Goal: Task Accomplishment & Management: Manage account settings

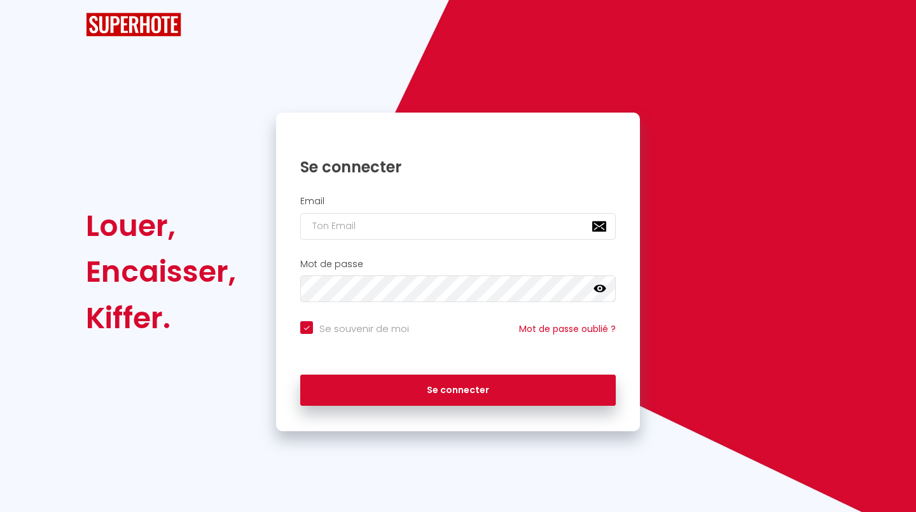
checkbox input "true"
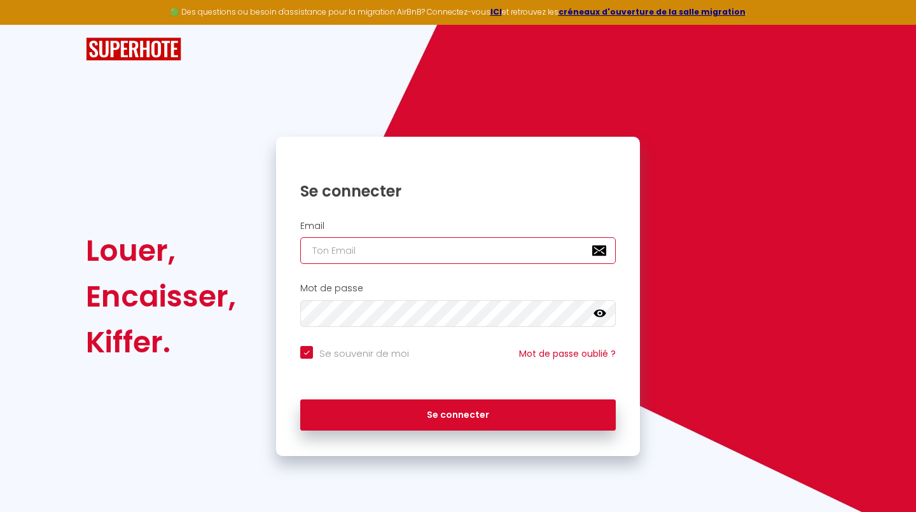
type input "[EMAIL_ADDRESS][DOMAIN_NAME]"
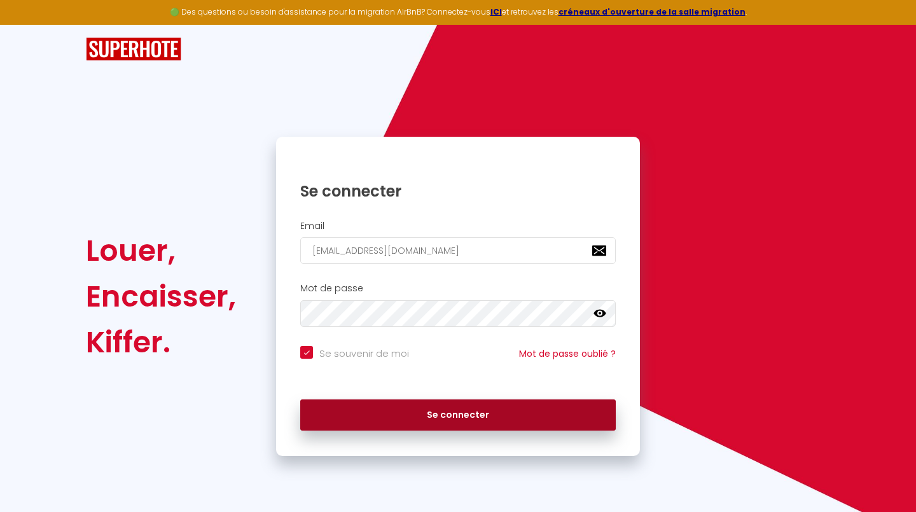
click at [483, 416] on button "Se connecter" at bounding box center [457, 415] width 315 height 32
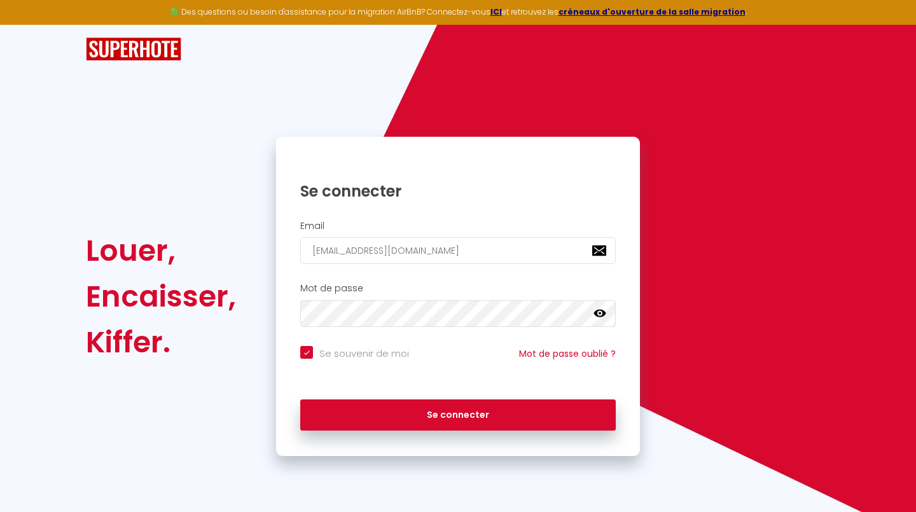
checkbox input "true"
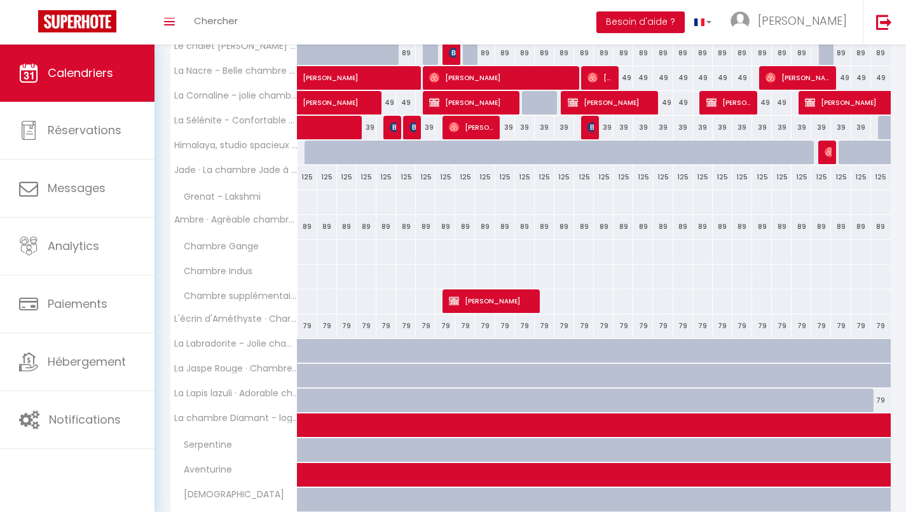
scroll to position [213, 0]
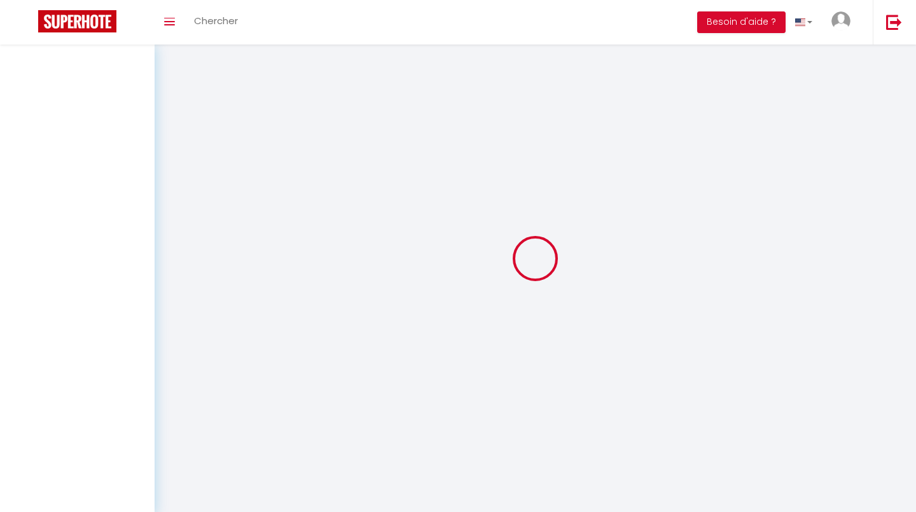
select select
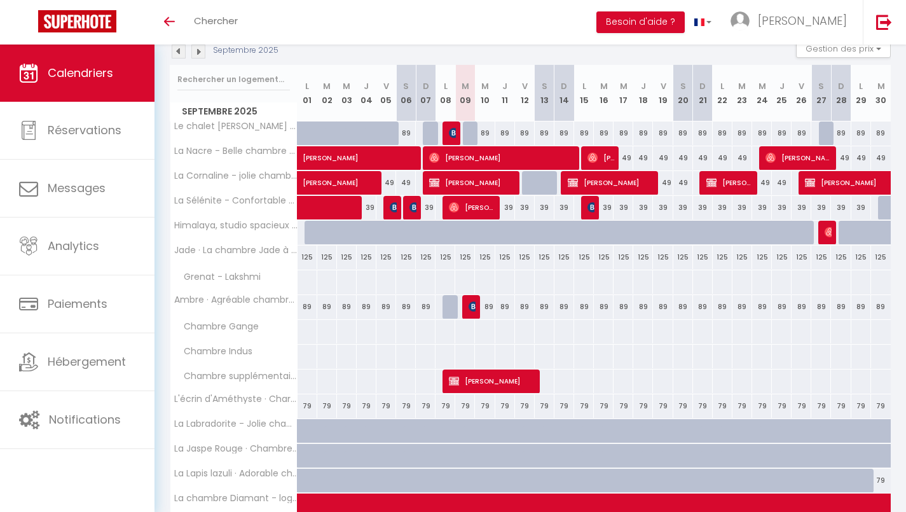
scroll to position [144, 0]
click at [472, 311] on img at bounding box center [474, 306] width 10 height 10
select select "OK"
select select "KO"
select select "0"
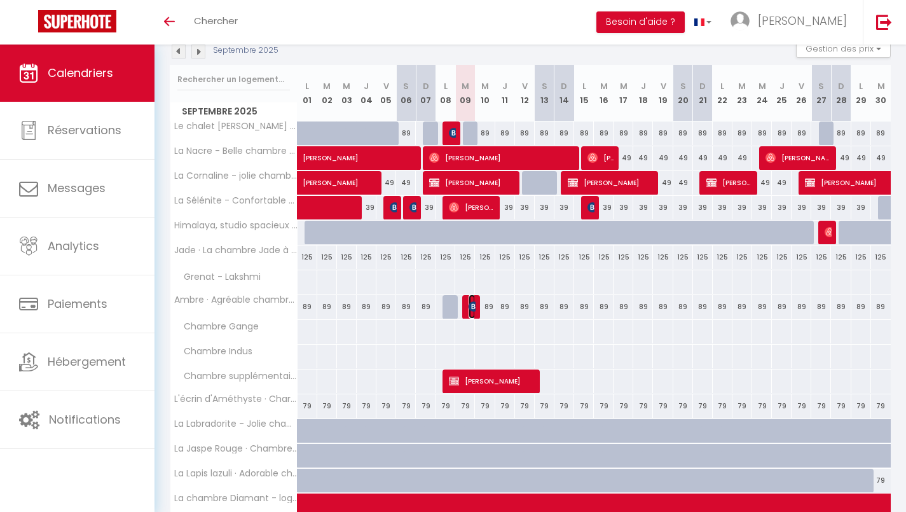
select select "0"
select select "1"
select select
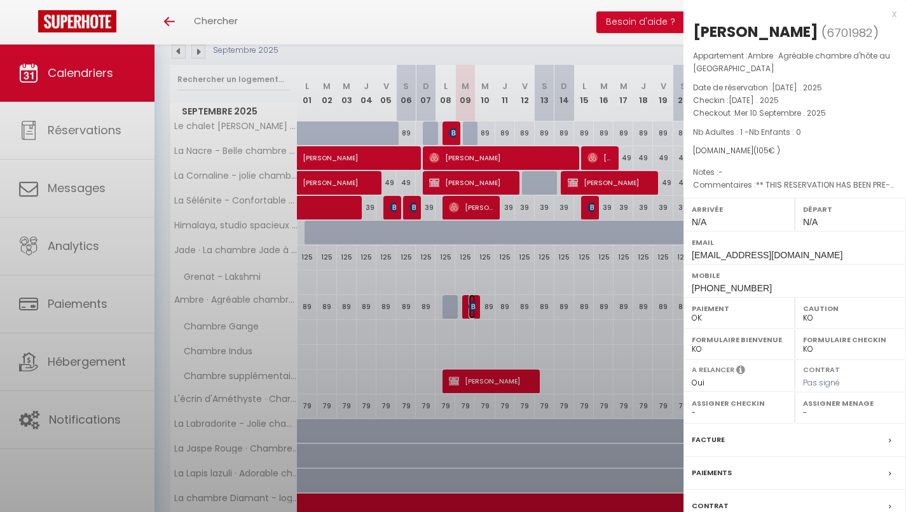
select select "38220"
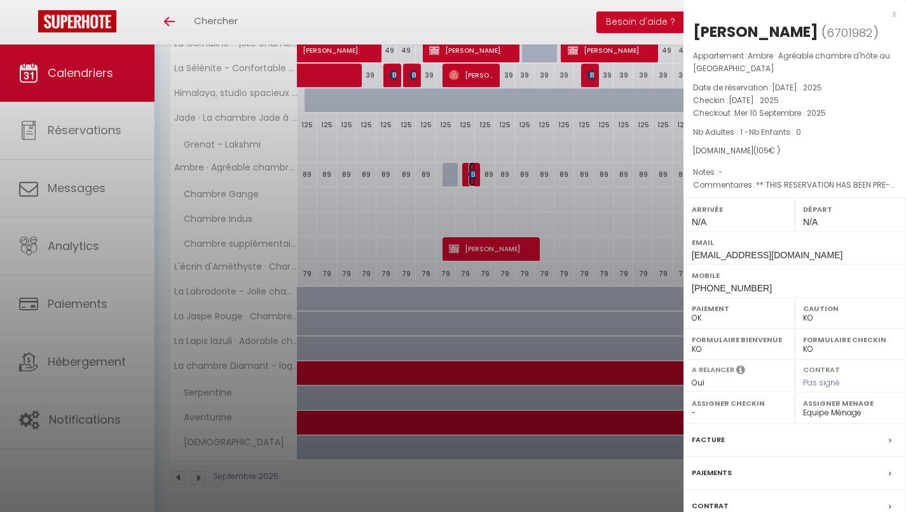
scroll to position [275, 0]
click at [203, 485] on div at bounding box center [453, 256] width 906 height 512
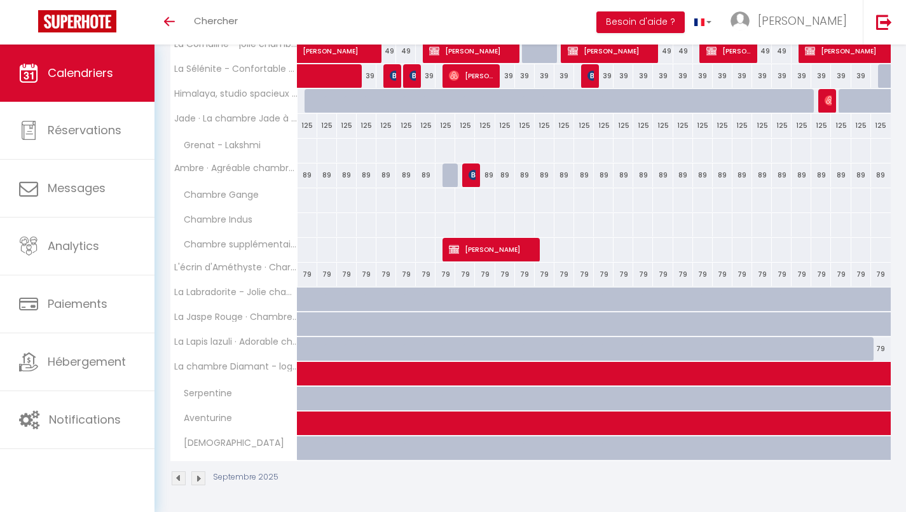
click at [202, 478] on img at bounding box center [198, 478] width 14 height 14
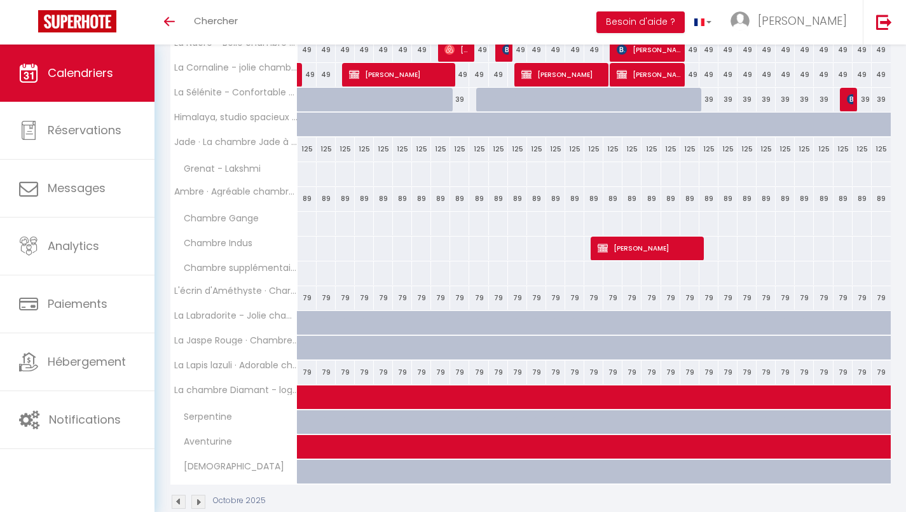
scroll to position [277, 0]
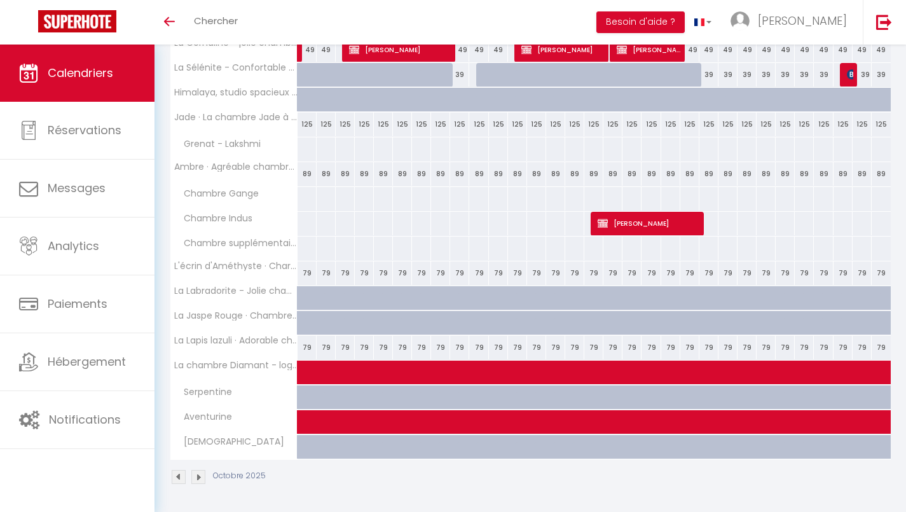
click at [174, 480] on img at bounding box center [179, 477] width 14 height 14
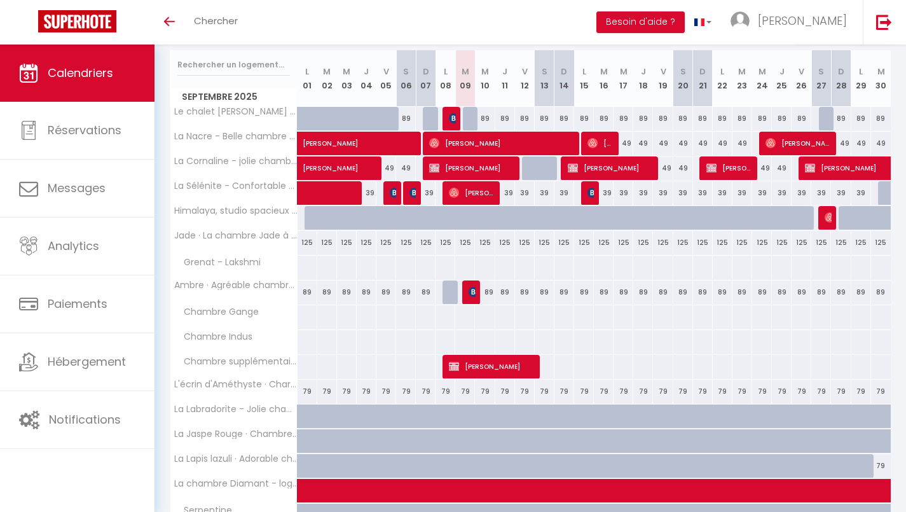
scroll to position [158, 0]
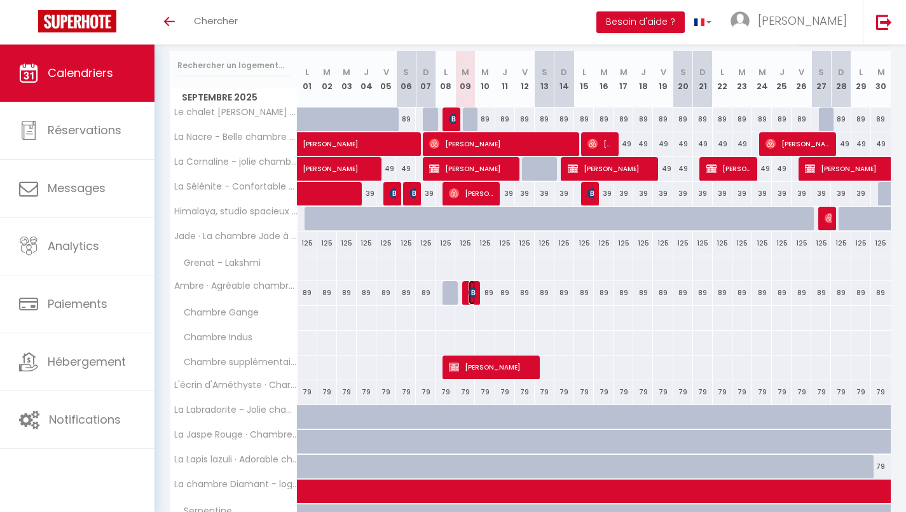
click at [471, 296] on img at bounding box center [474, 292] width 10 height 10
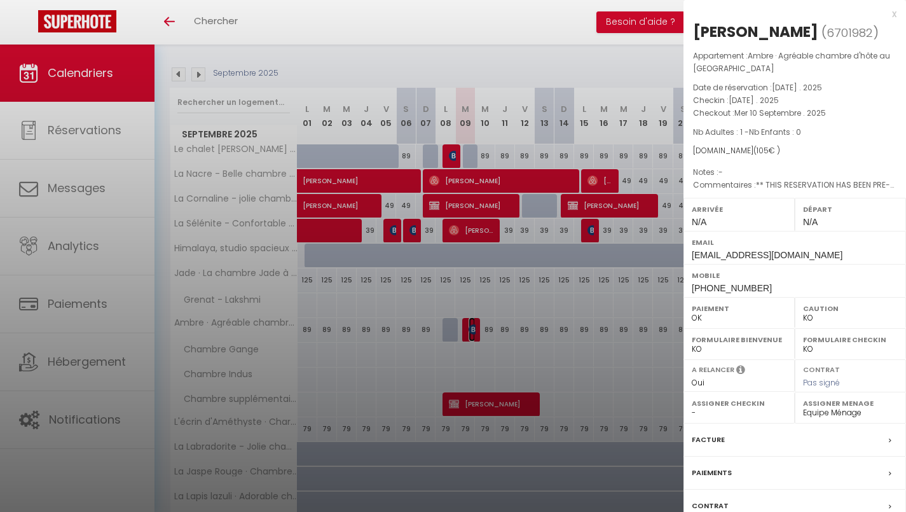
scroll to position [119, 0]
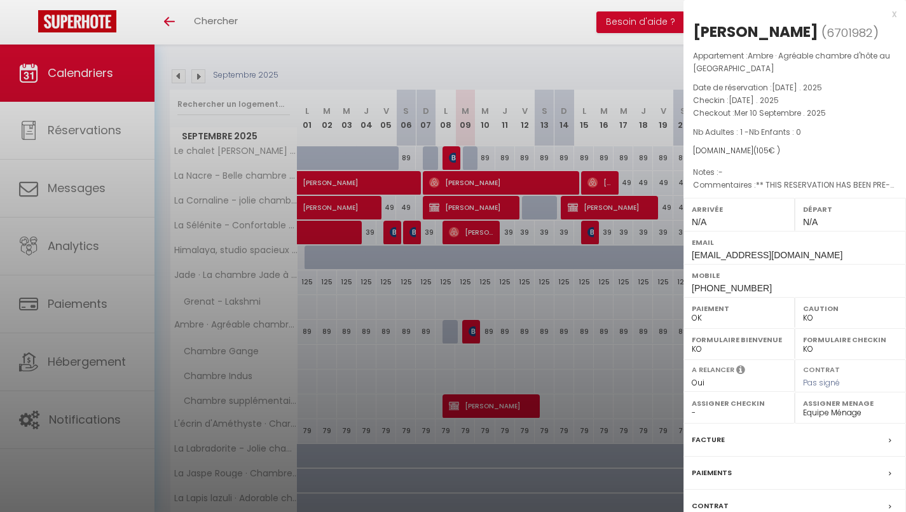
click at [896, 20] on div "x" at bounding box center [790, 13] width 213 height 15
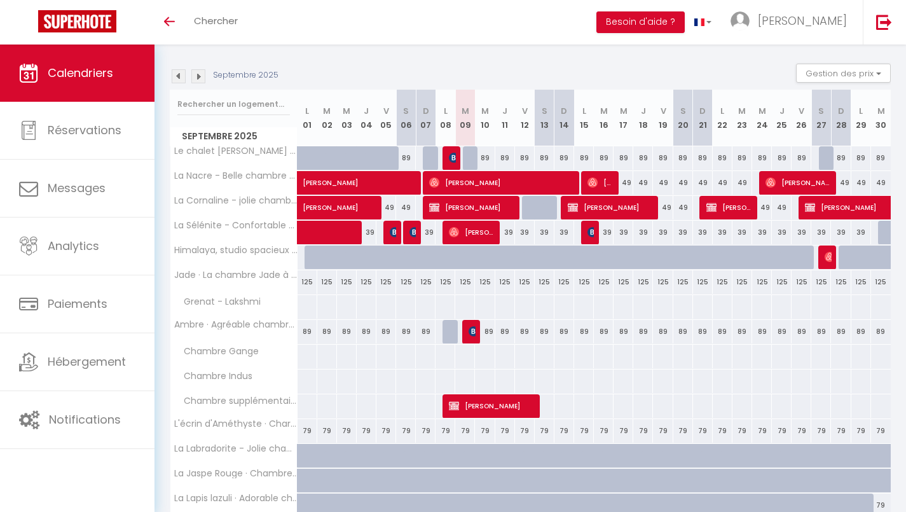
click at [59, 123] on span "Réservations" at bounding box center [85, 130] width 74 height 16
select select "not_cancelled"
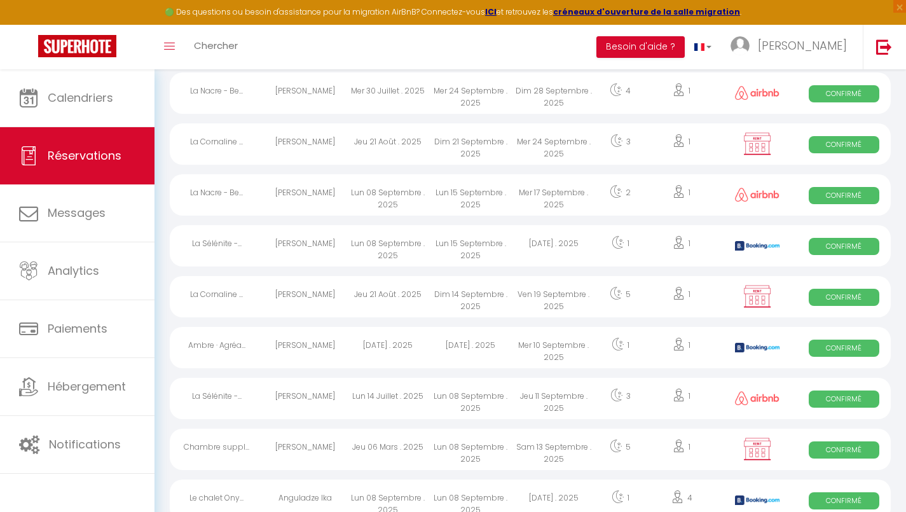
scroll to position [686, 0]
click at [212, 354] on div "Ambre · Agréa..." at bounding box center [216, 346] width 93 height 41
select select "OK"
select select "KO"
select select "0"
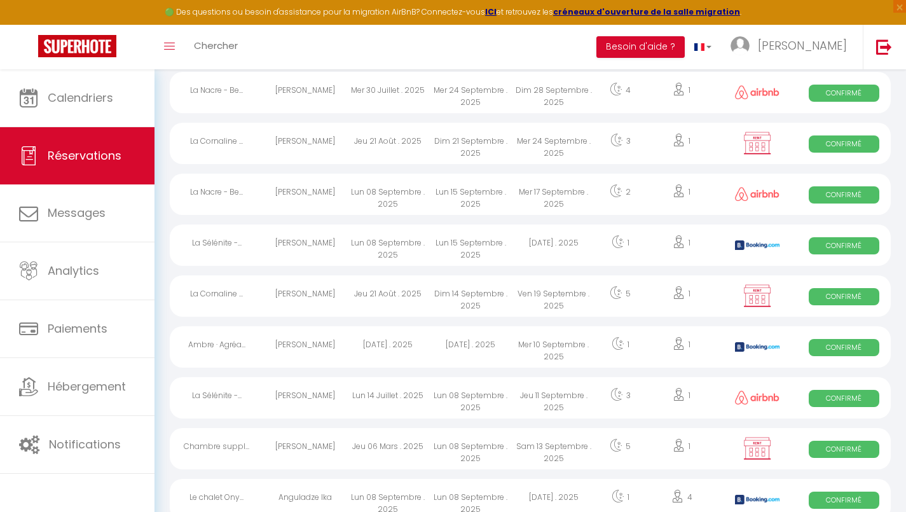
select select "0"
select select "1"
select select
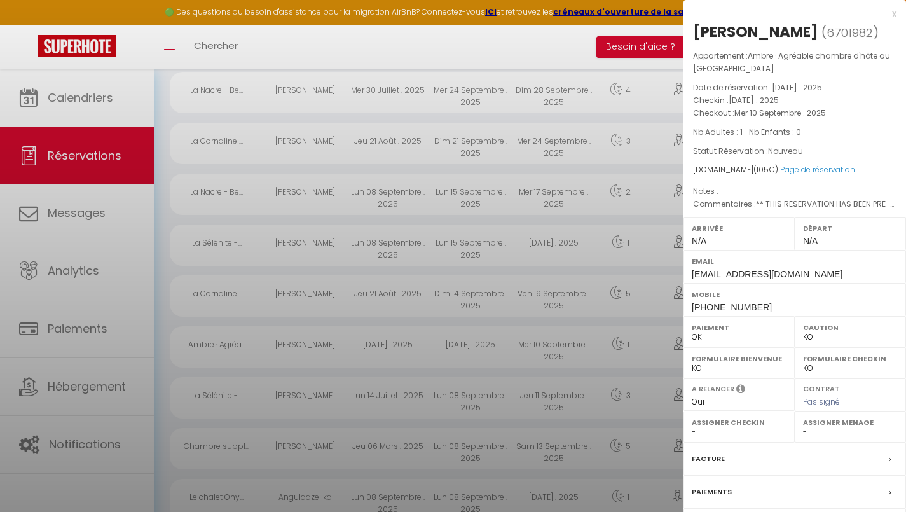
select select "38220"
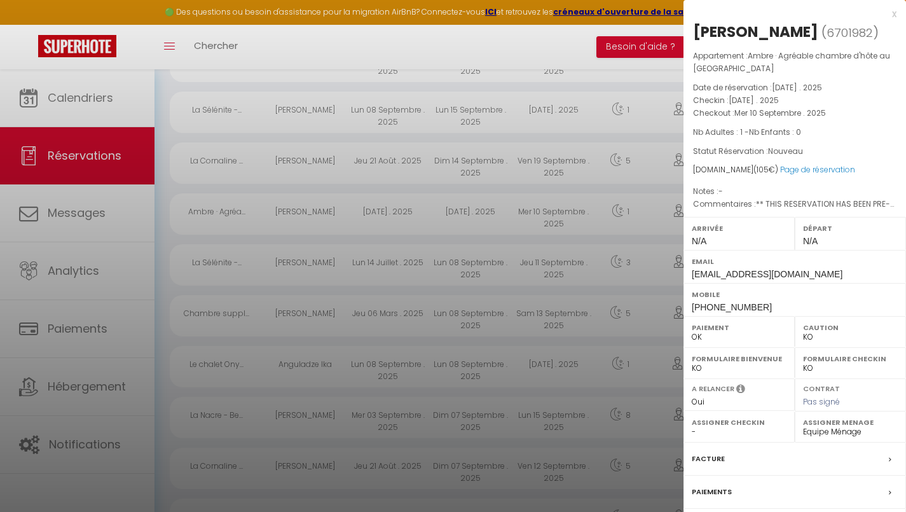
scroll to position [818, 0]
click at [98, 219] on div at bounding box center [453, 256] width 906 height 512
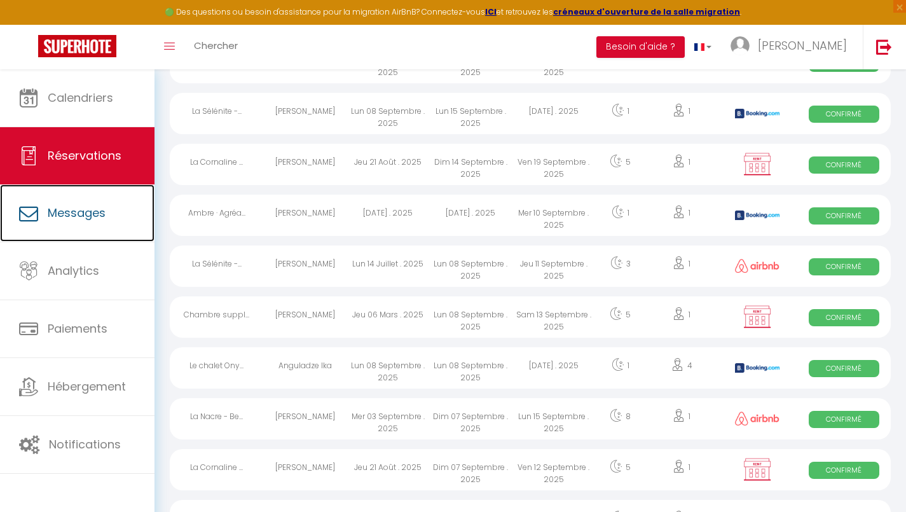
click at [103, 210] on span "Messages" at bounding box center [77, 213] width 58 height 16
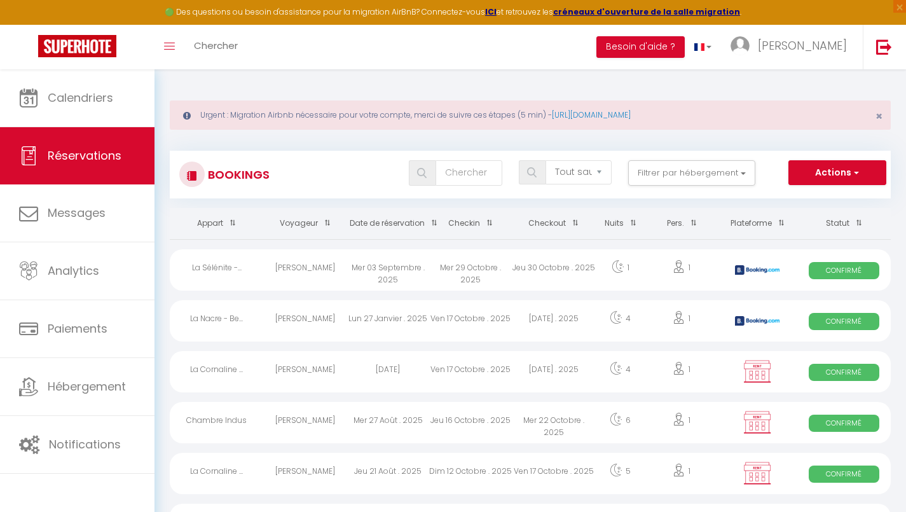
select select "message"
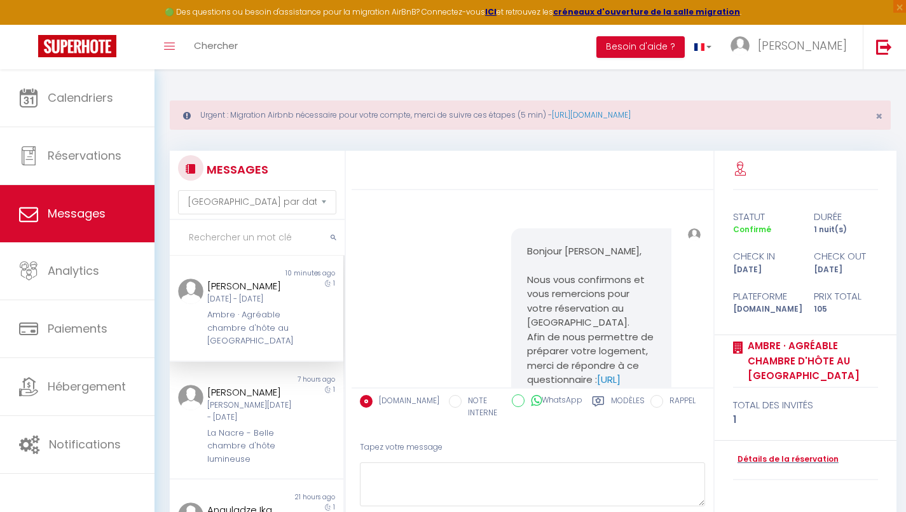
scroll to position [3689, 0]
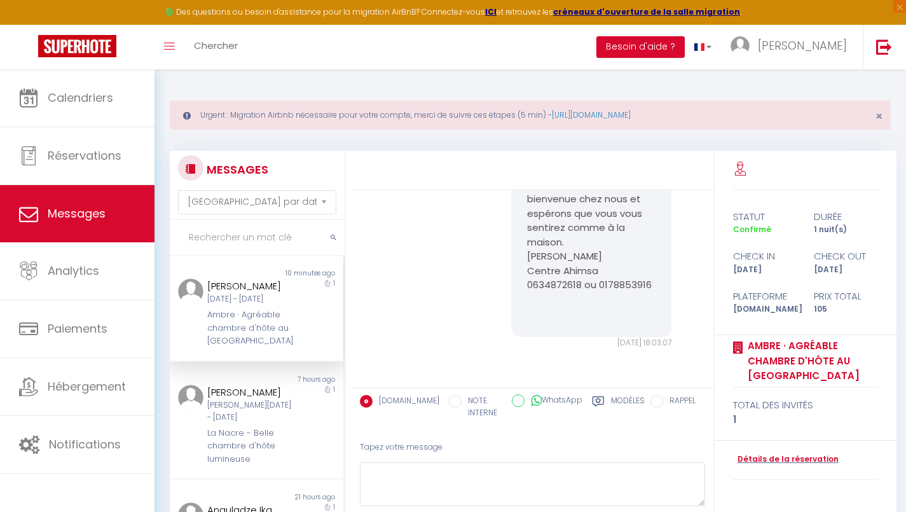
click at [268, 305] on div "Mar 09 Sep - Mer 10 Sep" at bounding box center [249, 299] width 85 height 12
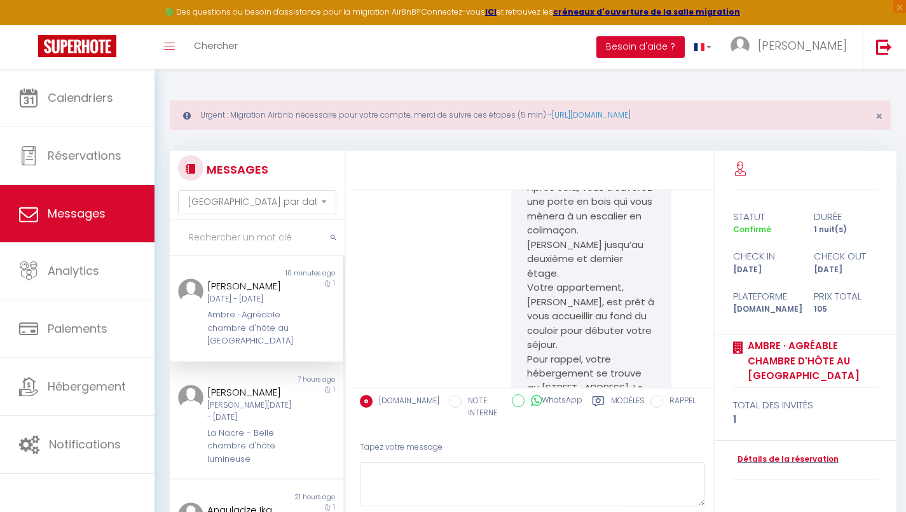
scroll to position [3143, 0]
click at [283, 345] on div "Ambre · Agréable chambre d'hôte au [GEOGRAPHIC_DATA]" at bounding box center [249, 327] width 85 height 39
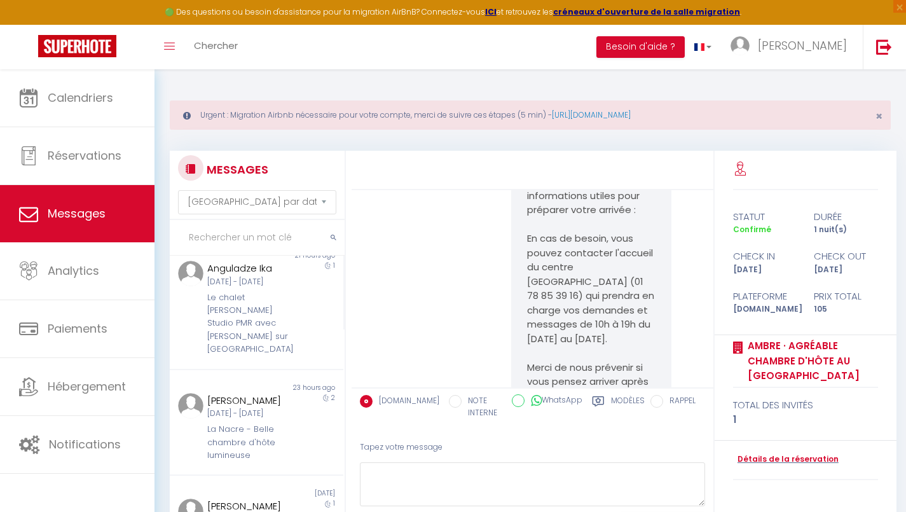
scroll to position [243, 0]
click at [0, 482] on div "Calendriers Réservations Messages Analytics Paiements Hébergement Notifications" at bounding box center [77, 304] width 155 height 470
click at [57, 156] on span "Réservations" at bounding box center [85, 156] width 74 height 16
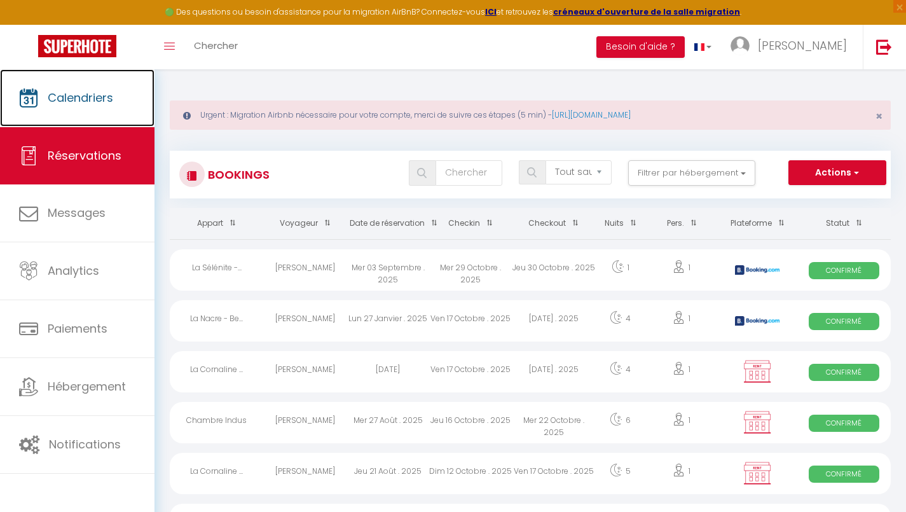
click at [62, 97] on span "Calendriers" at bounding box center [80, 98] width 65 height 16
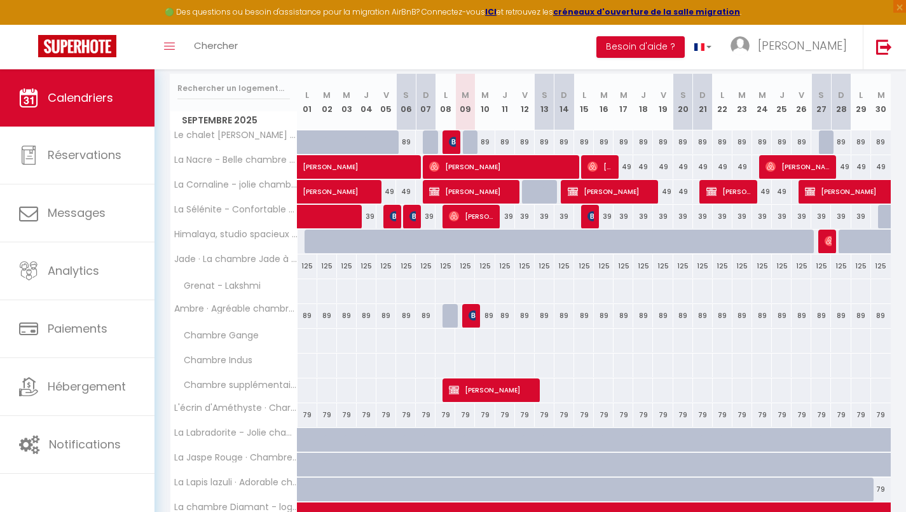
scroll to position [217, 0]
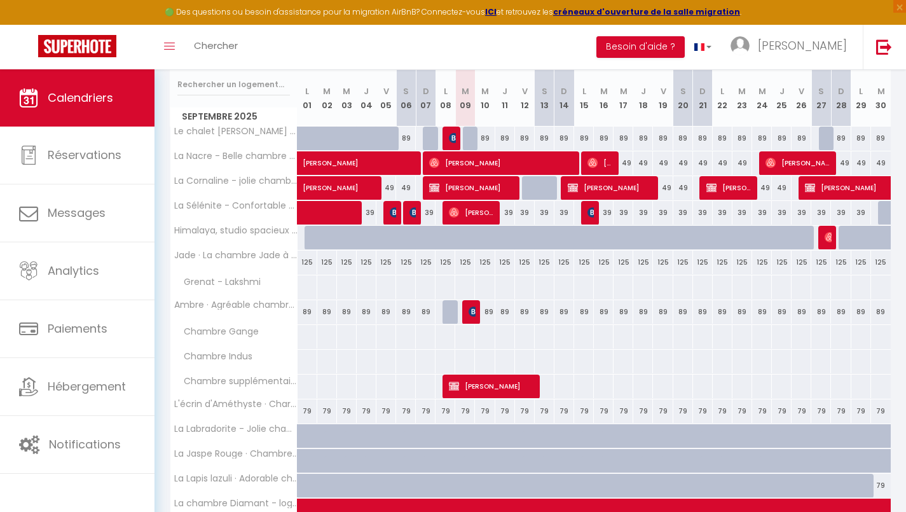
click at [199, 401] on span "L'écrin d'Améthyste · Charmante chambre d'hôtes" at bounding box center [235, 404] width 127 height 10
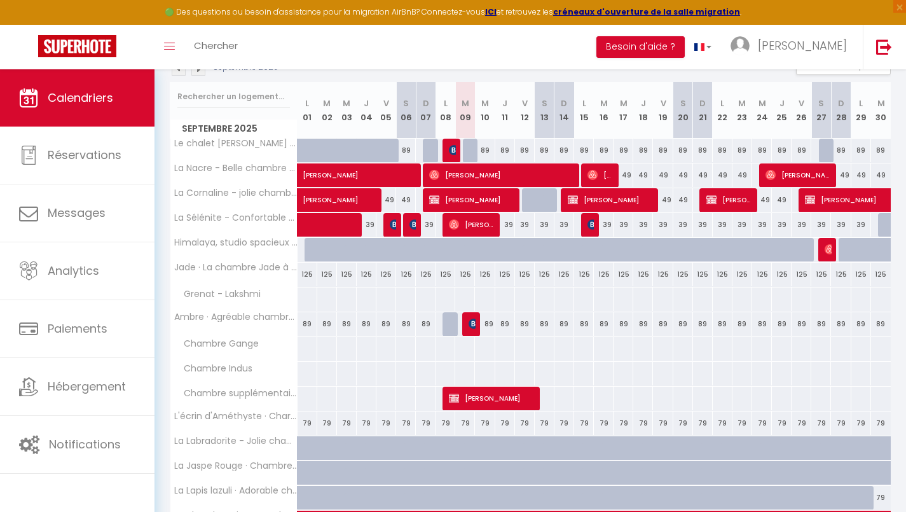
scroll to position [205, 0]
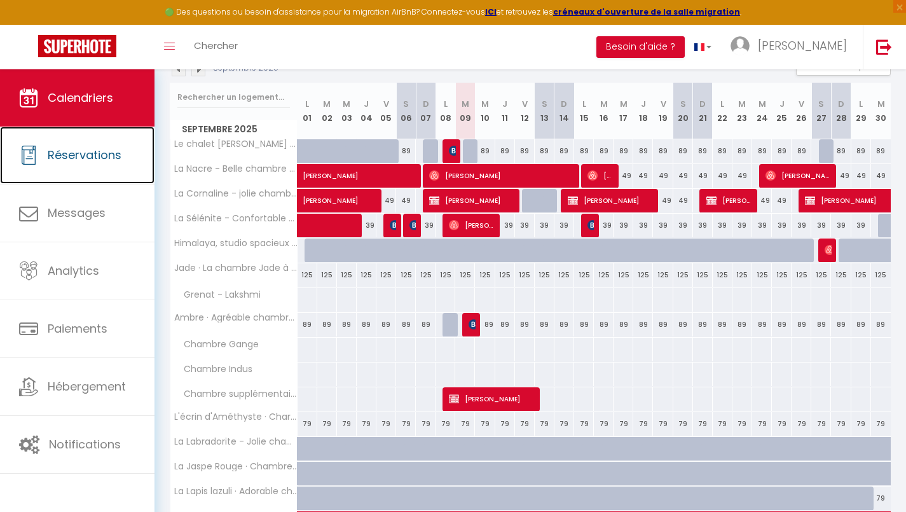
click at [38, 150] on icon at bounding box center [28, 155] width 19 height 19
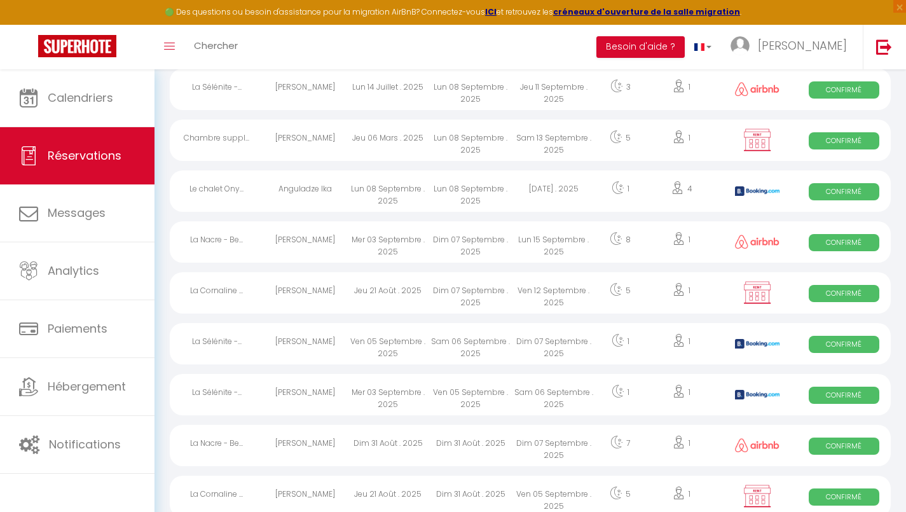
scroll to position [990, 0]
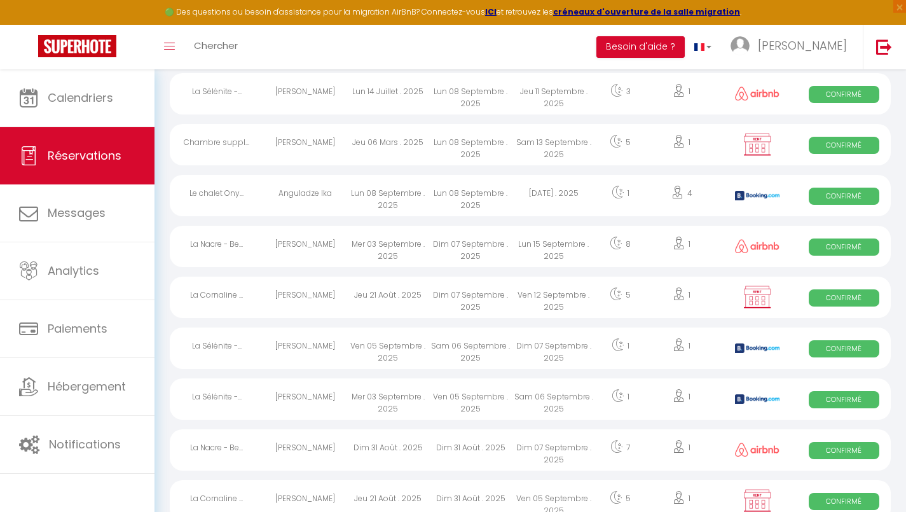
click at [200, 142] on div "Chambre suppl..." at bounding box center [216, 144] width 93 height 41
select select "OK"
select select "0"
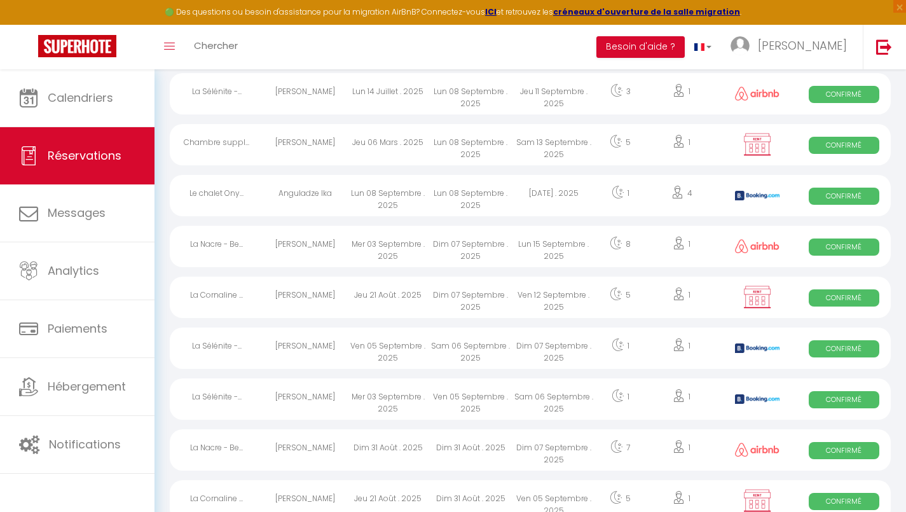
select select "1"
select select
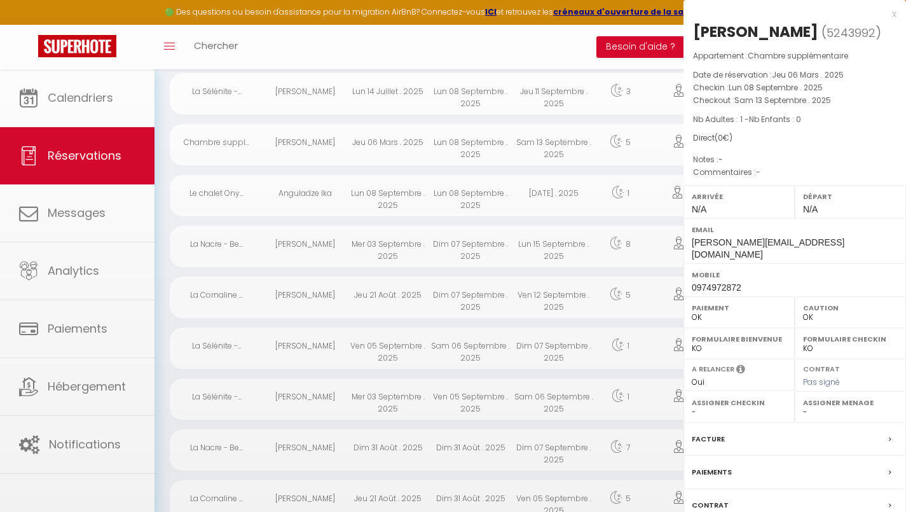
select select "38220"
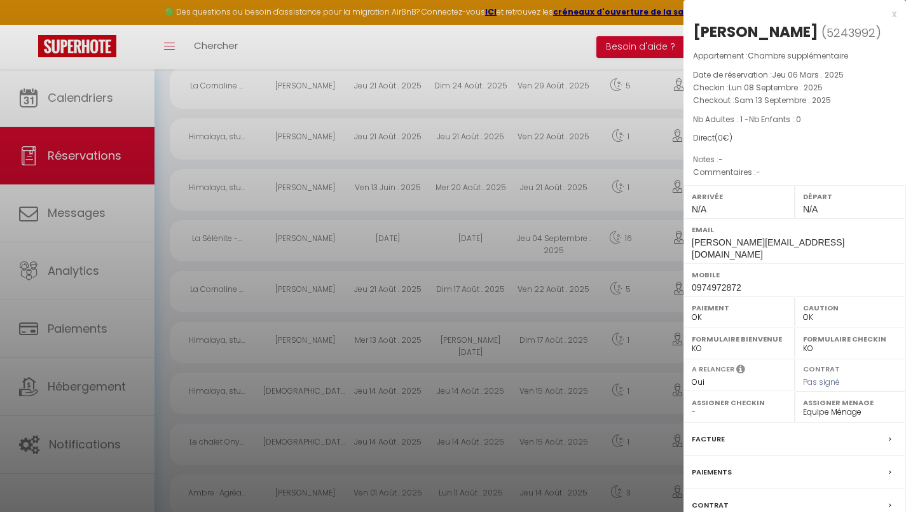
scroll to position [1454, 0]
click at [894, 13] on div "x" at bounding box center [790, 13] width 213 height 15
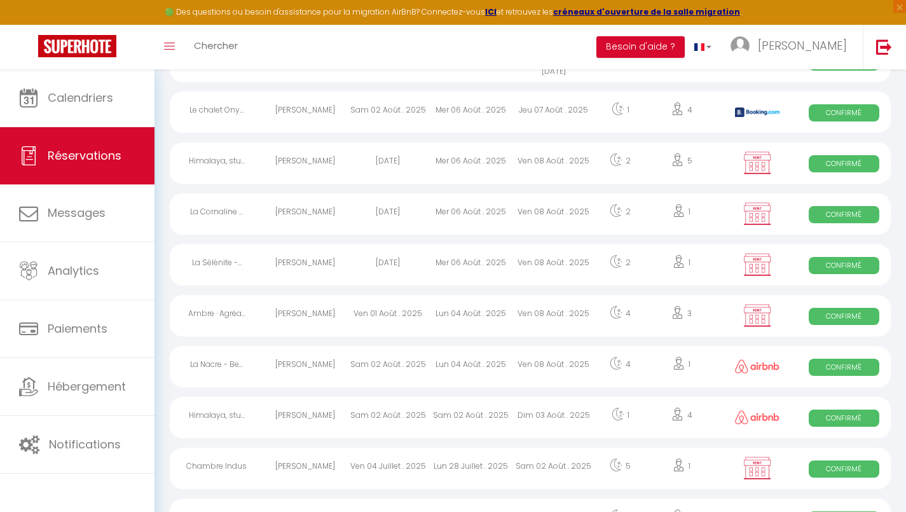
scroll to position [2041, 0]
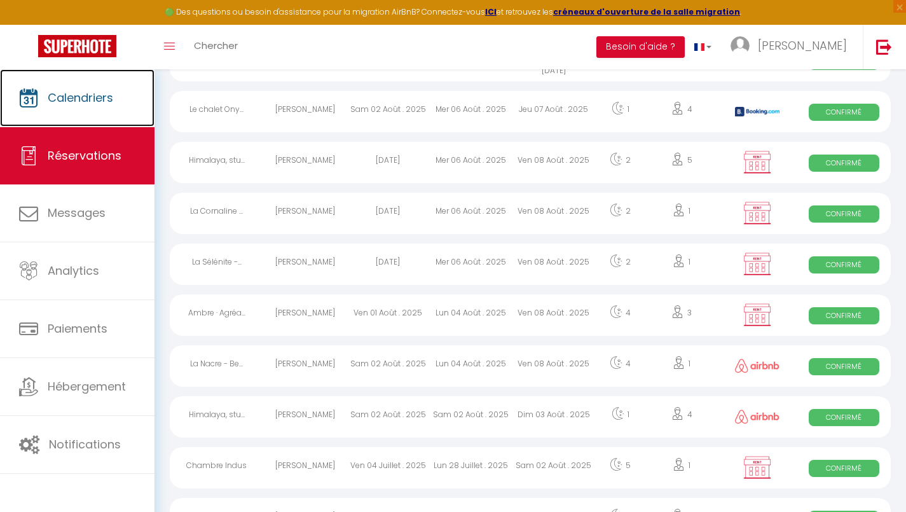
click at [64, 93] on span "Calendriers" at bounding box center [80, 98] width 65 height 16
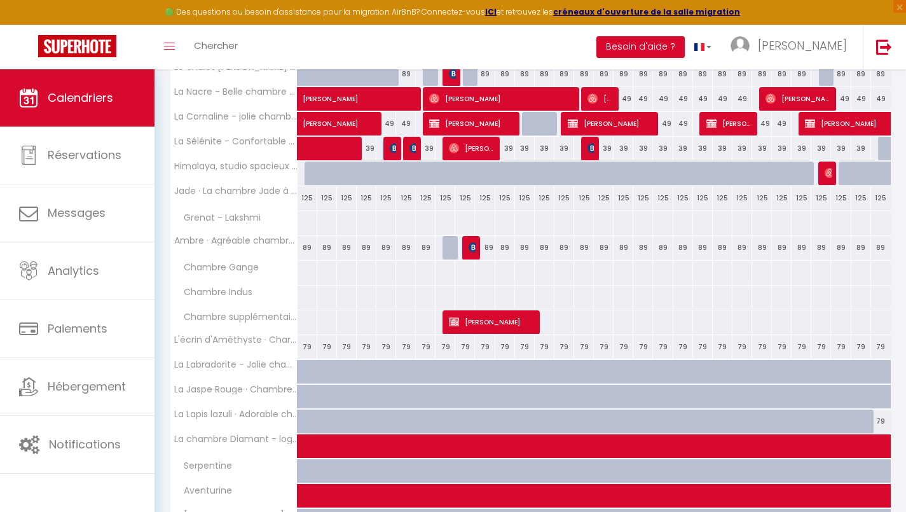
scroll to position [282, 0]
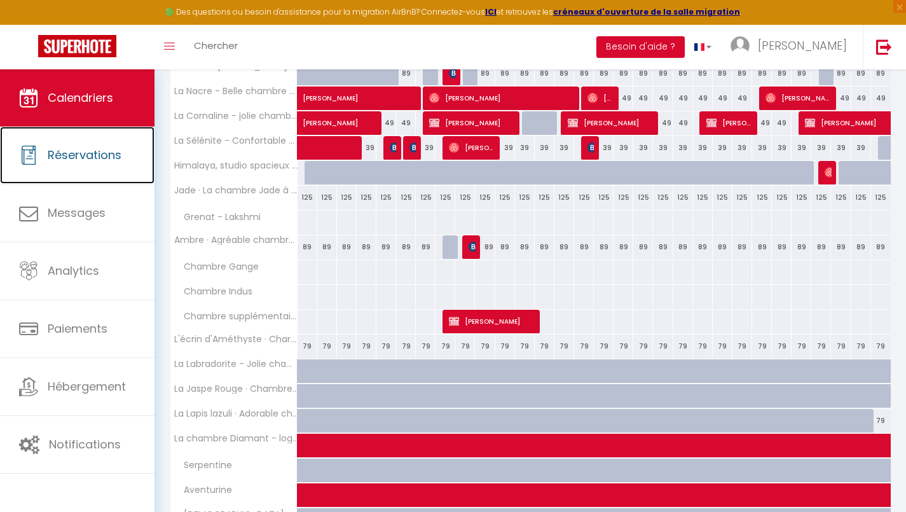
click at [62, 155] on span "Réservations" at bounding box center [85, 155] width 74 height 16
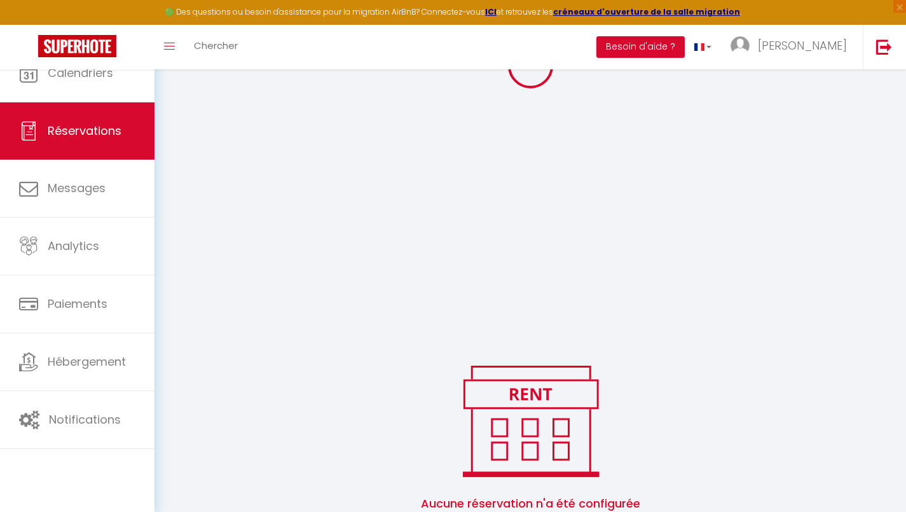
scroll to position [326, 0]
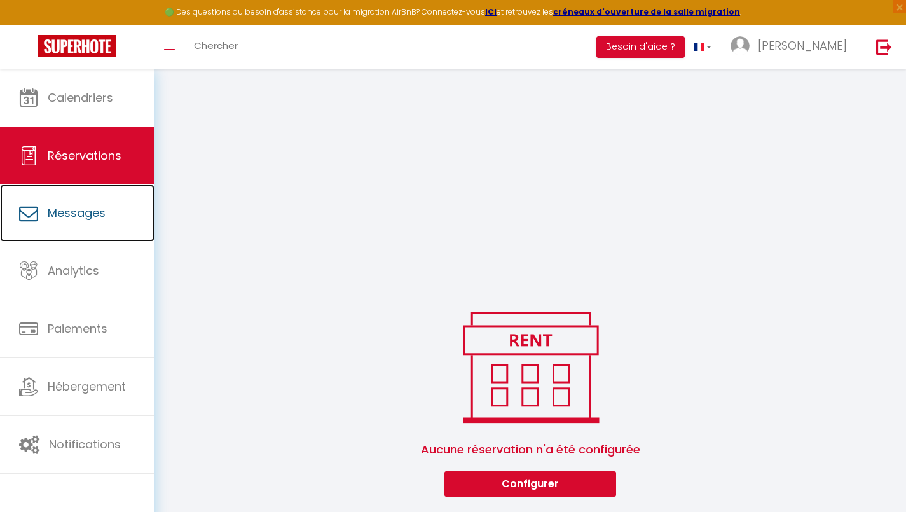
click at [59, 221] on span "Messages" at bounding box center [77, 213] width 58 height 16
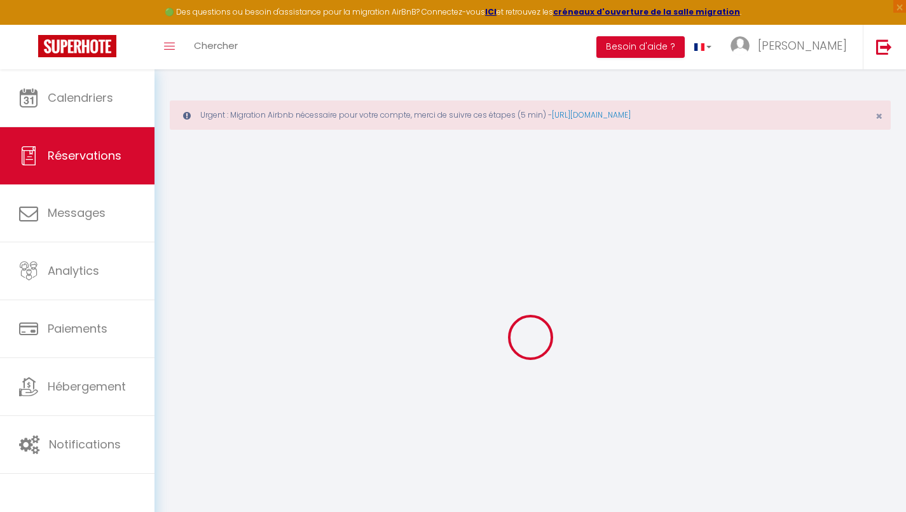
select select "message"
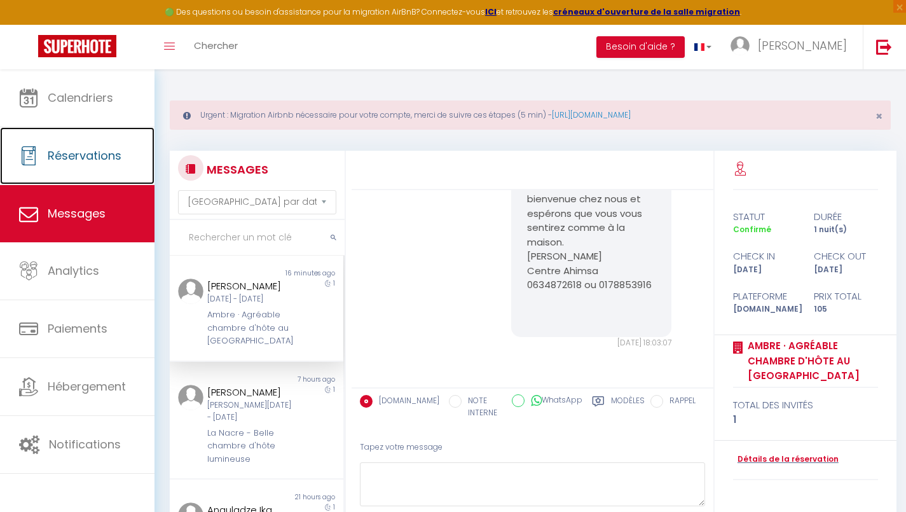
click at [46, 165] on link "Réservations" at bounding box center [77, 155] width 155 height 57
select select "not_cancelled"
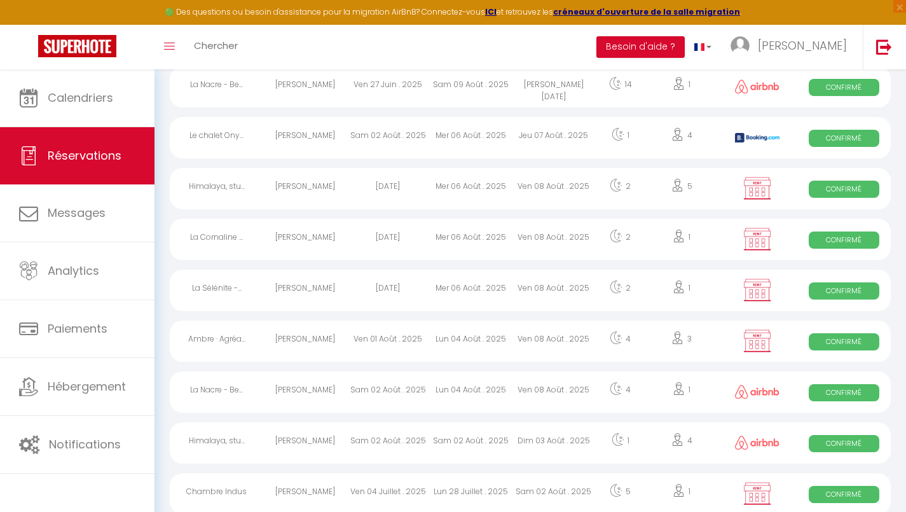
scroll to position [2018, 0]
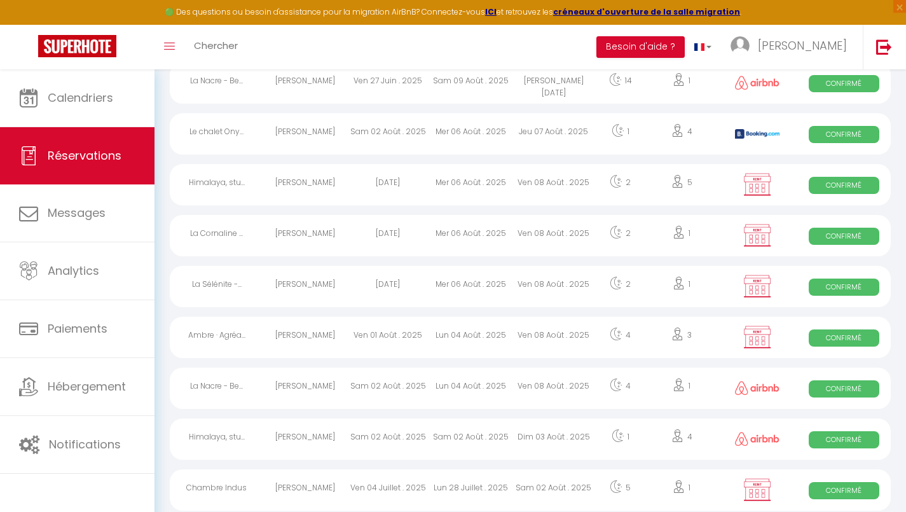
click at [202, 330] on div "Ambre · Agréa..." at bounding box center [216, 337] width 93 height 41
select select "OK"
select select "KO"
select select "0"
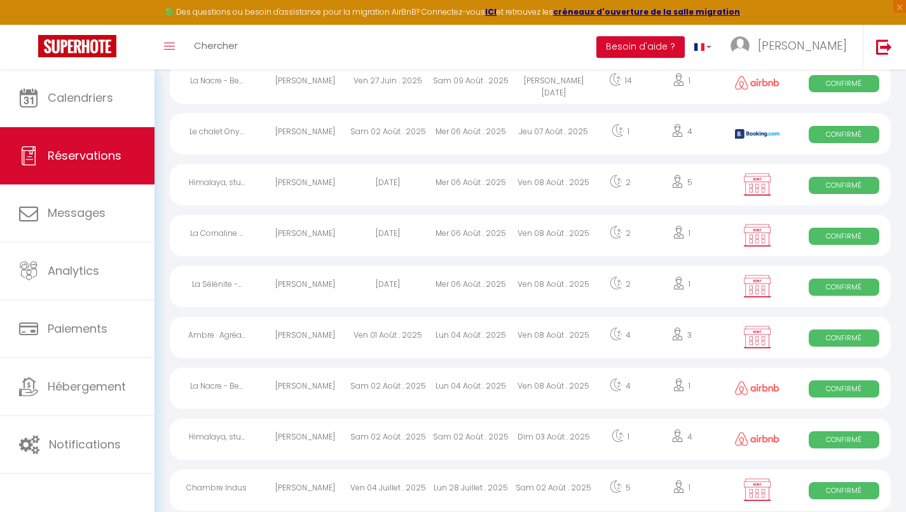
select select "1"
select select
select select "38220"
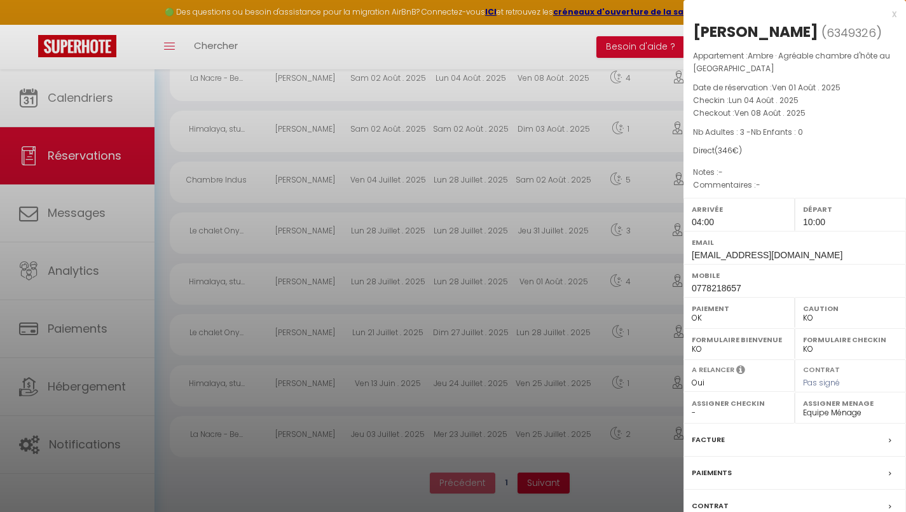
scroll to position [2328, 0]
click at [545, 481] on div at bounding box center [453, 256] width 906 height 512
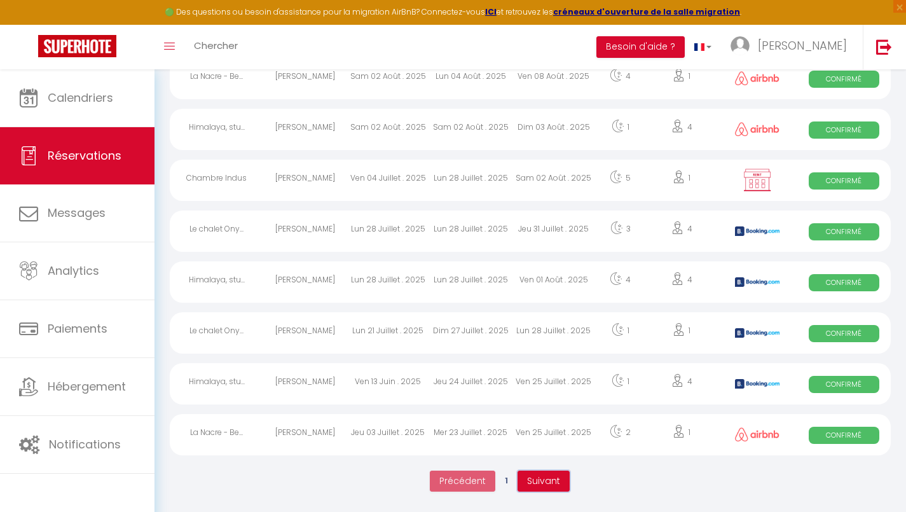
click at [546, 485] on span "Suivant" at bounding box center [543, 480] width 33 height 13
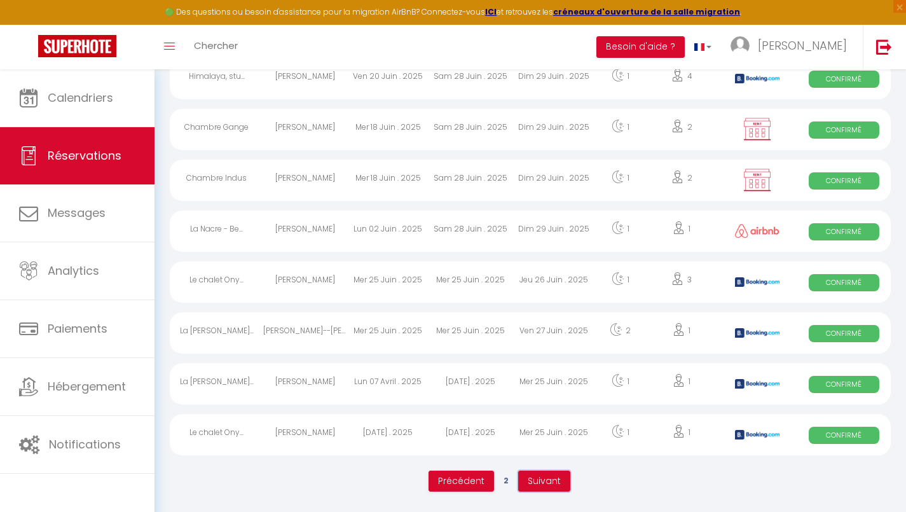
click at [549, 483] on span "Suivant" at bounding box center [544, 480] width 33 height 13
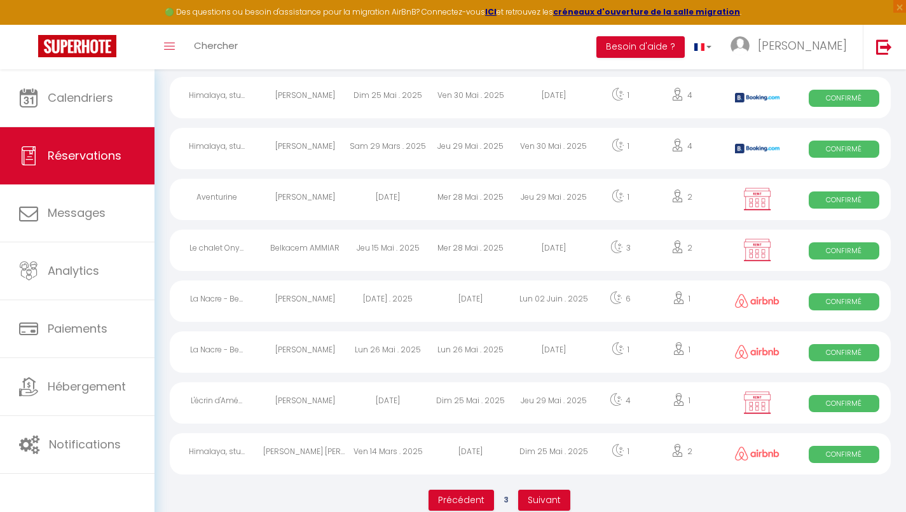
scroll to position [2310, 0]
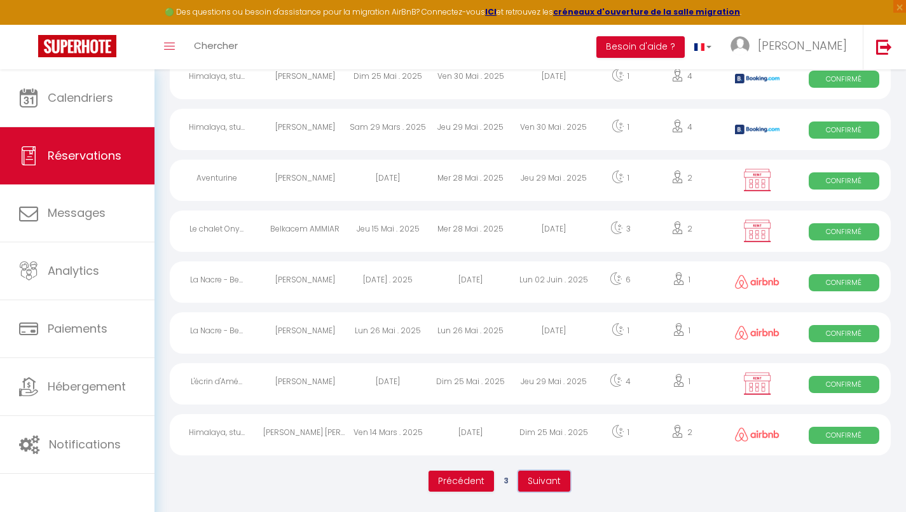
click at [549, 479] on span "Suivant" at bounding box center [544, 480] width 33 height 13
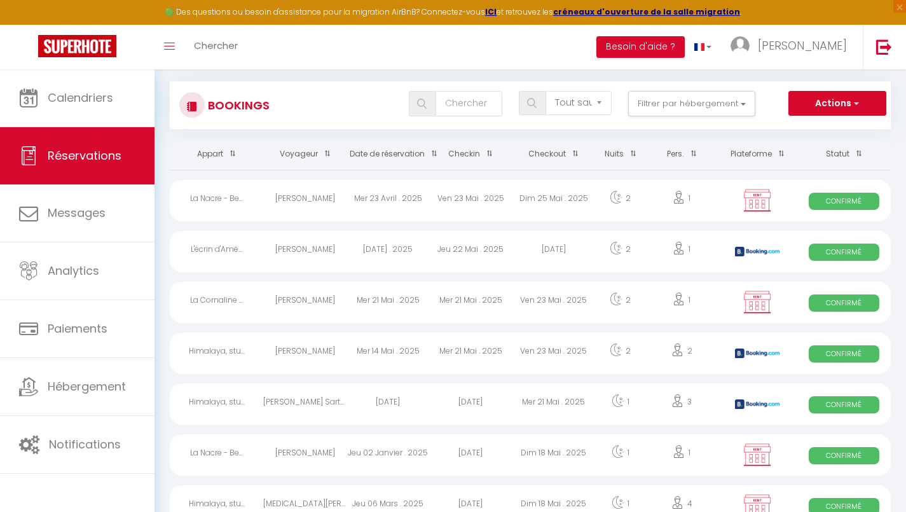
click at [212, 254] on div "L'écrin d'Amé..." at bounding box center [216, 251] width 93 height 41
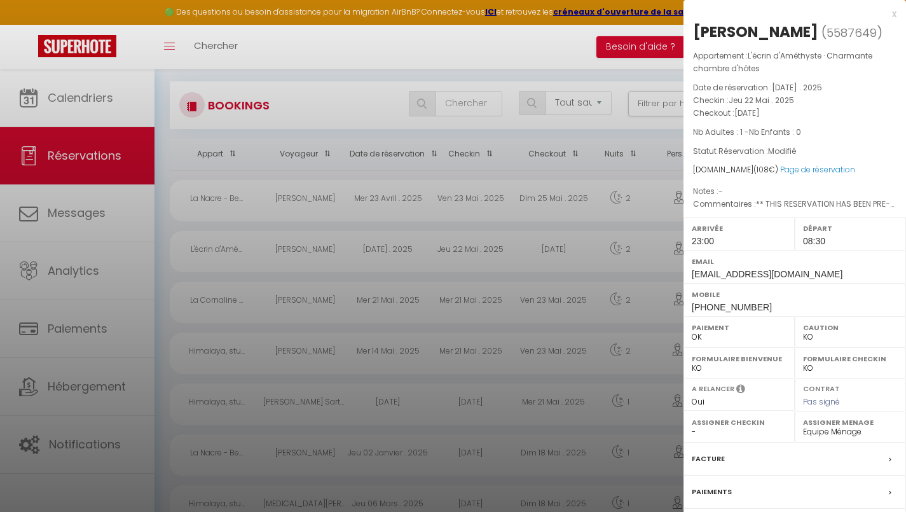
click at [73, 221] on div at bounding box center [453, 256] width 906 height 512
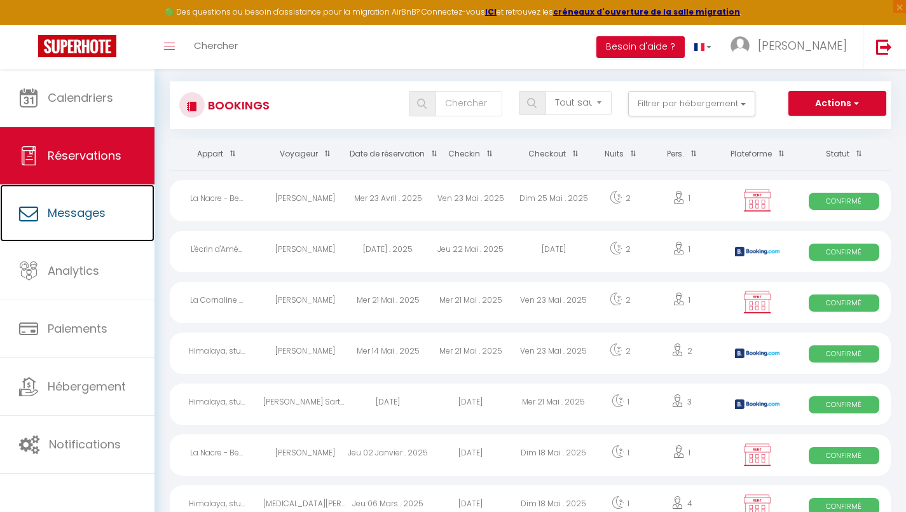
click at [62, 214] on span "Messages" at bounding box center [77, 213] width 58 height 16
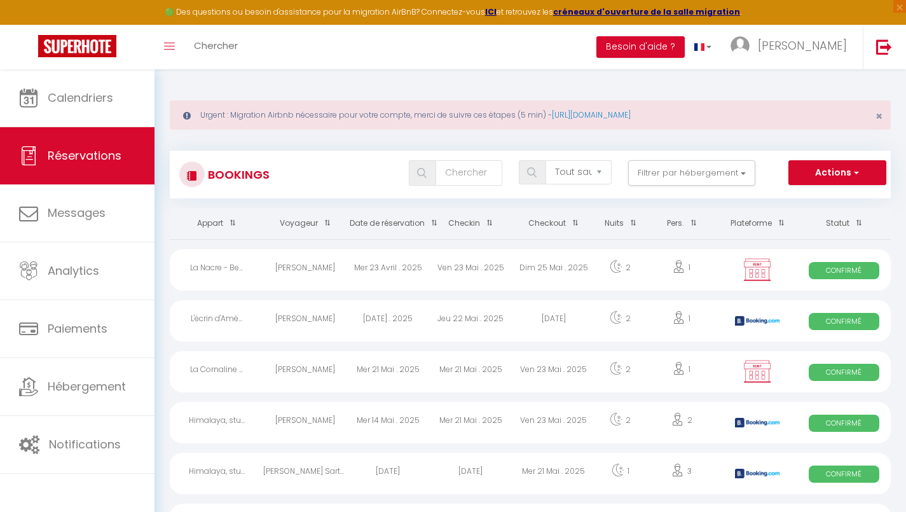
select select "message"
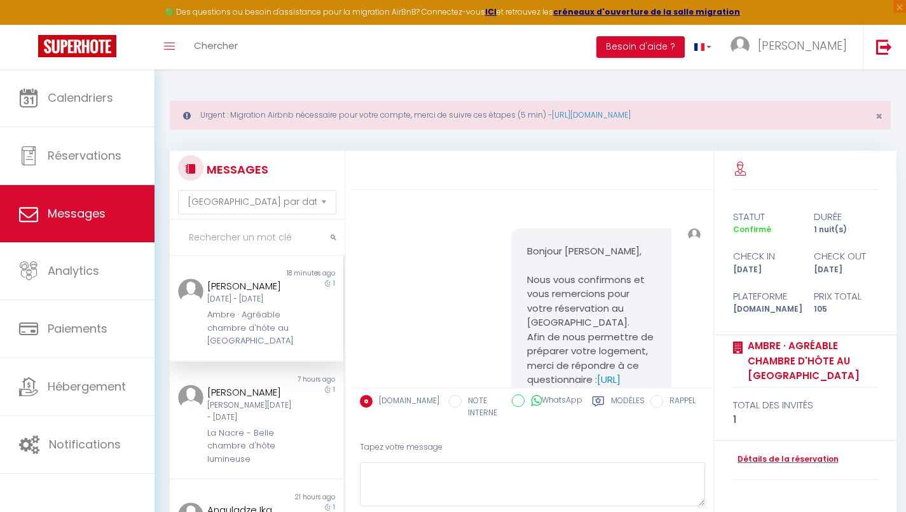
scroll to position [3689, 0]
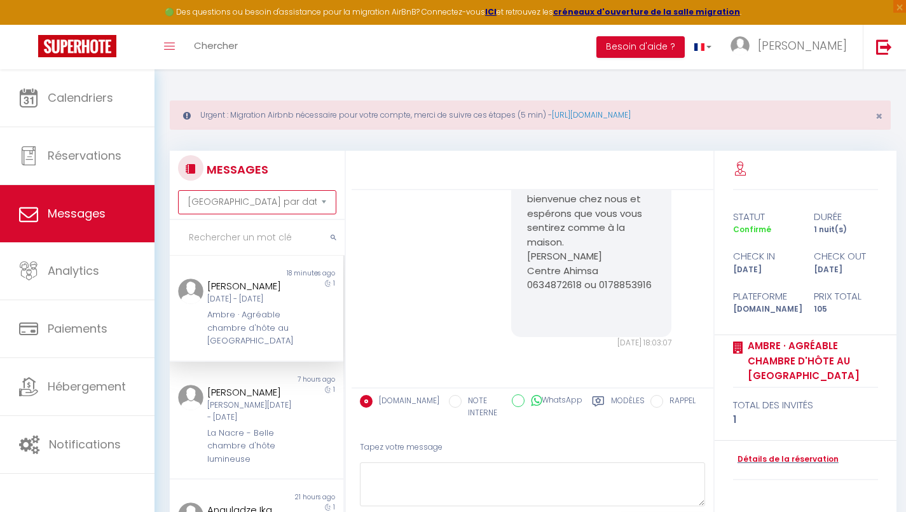
click at [203, 202] on select "Trier par date de réservation Trier par date de message" at bounding box center [257, 202] width 158 height 24
click at [200, 201] on select "Trier par date de réservation Trier par date de message" at bounding box center [257, 202] width 158 height 24
click at [201, 239] on input "text" at bounding box center [257, 238] width 175 height 36
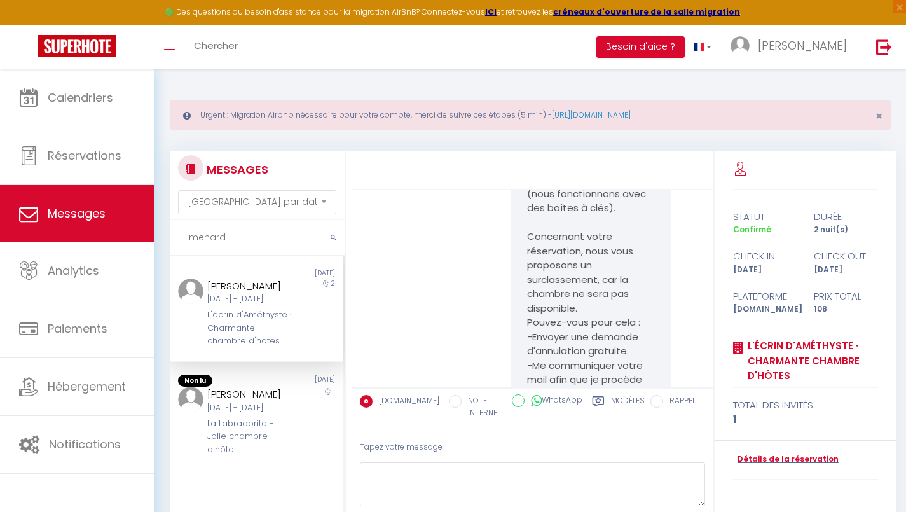
scroll to position [7305, 0]
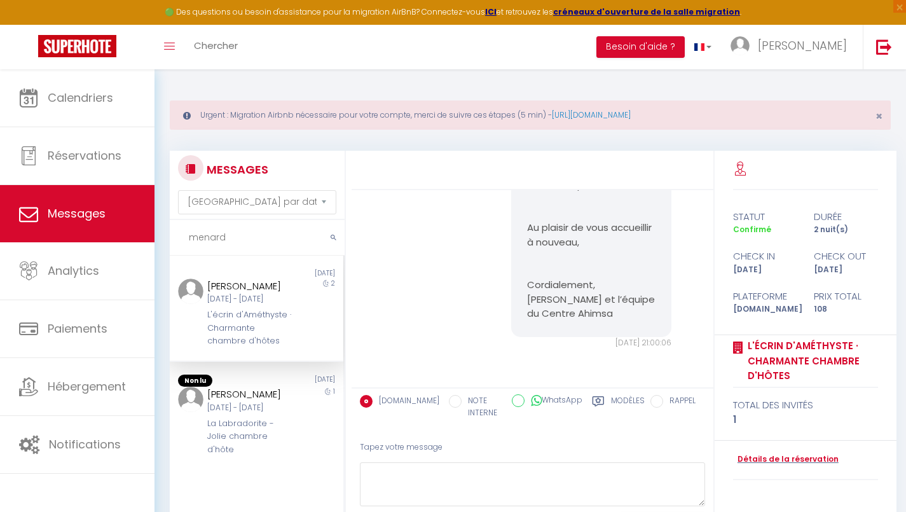
type input "menard"
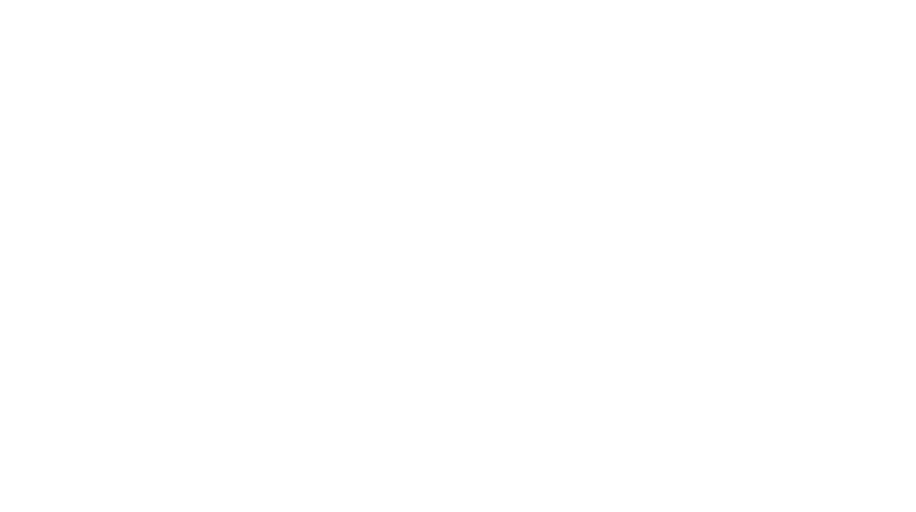
select select "message"
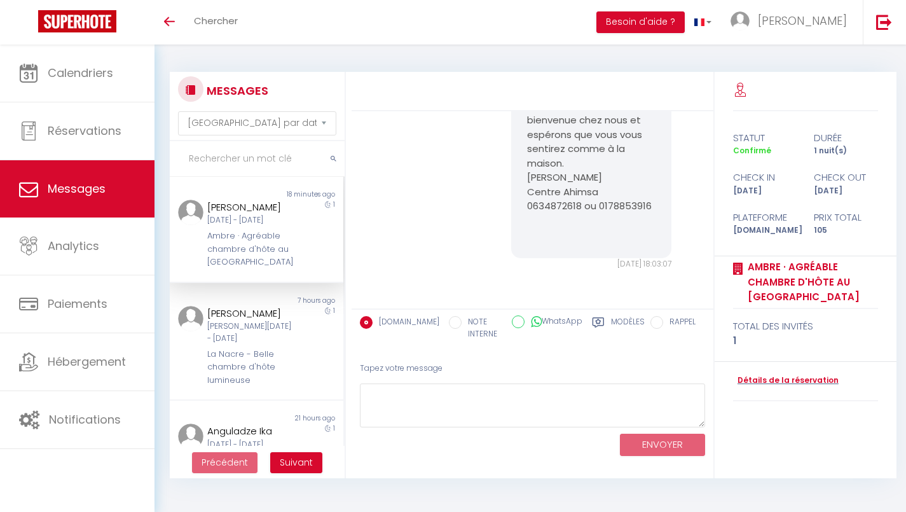
scroll to position [3689, 0]
click at [207, 127] on select "Trier par date de réservation Trier par date de message" at bounding box center [257, 123] width 158 height 24
click at [295, 99] on div "MESSAGES Trier par date de réservation Trier par date de message" at bounding box center [257, 105] width 158 height 59
click at [205, 158] on input "text" at bounding box center [257, 159] width 175 height 36
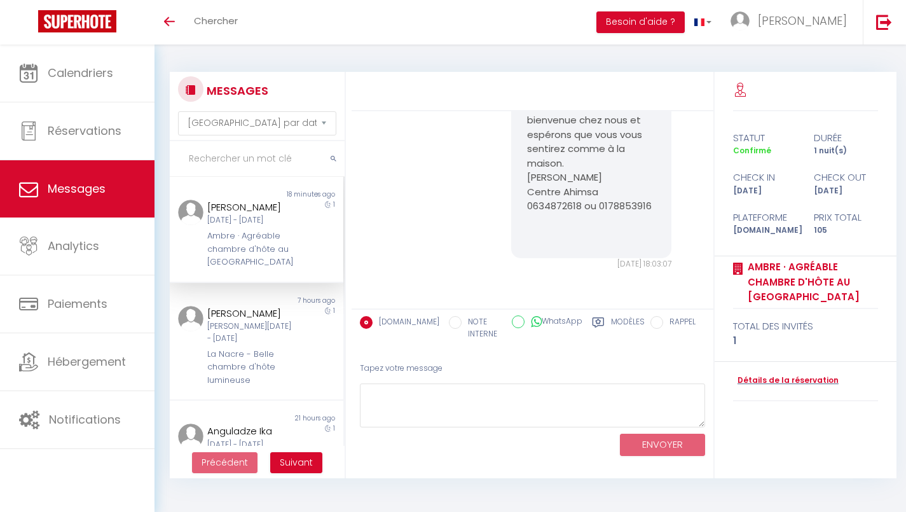
type input "e"
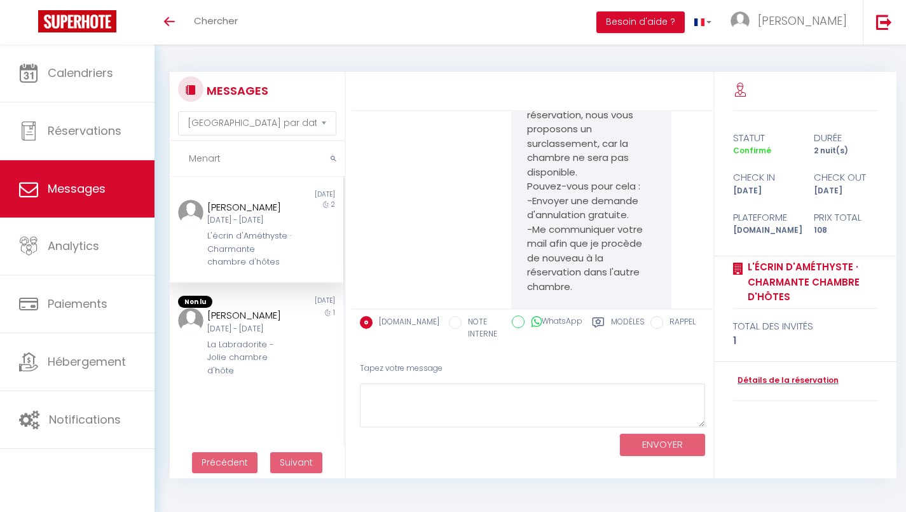
scroll to position [7305, 0]
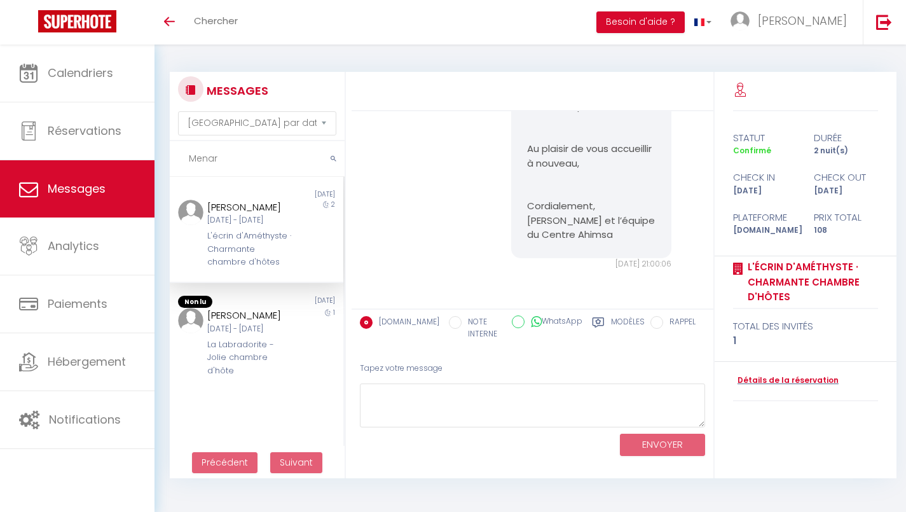
type input "Menar"
click at [216, 226] on div "Jeu 22 Mai - Sam 24 Mai" at bounding box center [249, 220] width 85 height 12
click at [210, 268] on div "L'écrin d'Améthyste · Charmante chambre d'hôtes" at bounding box center [249, 249] width 85 height 39
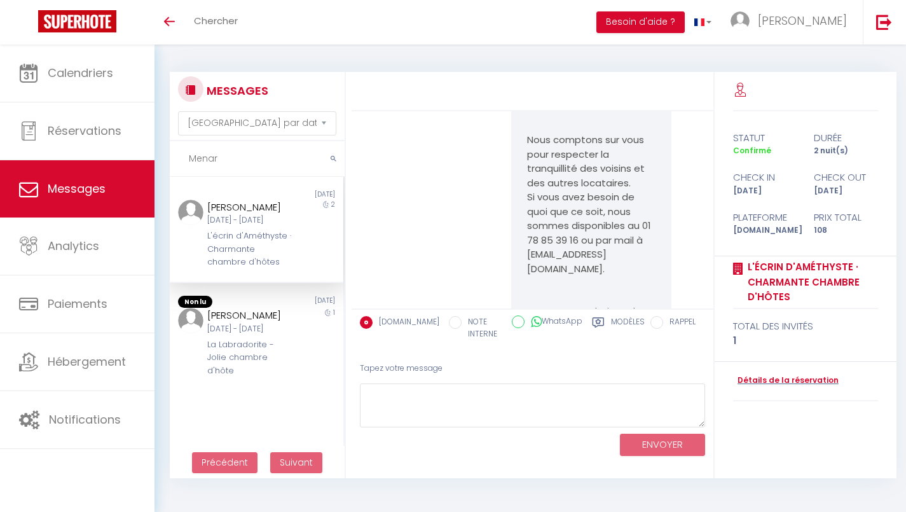
scroll to position [5974, 0]
click at [64, 83] on link "Calendriers" at bounding box center [77, 73] width 155 height 57
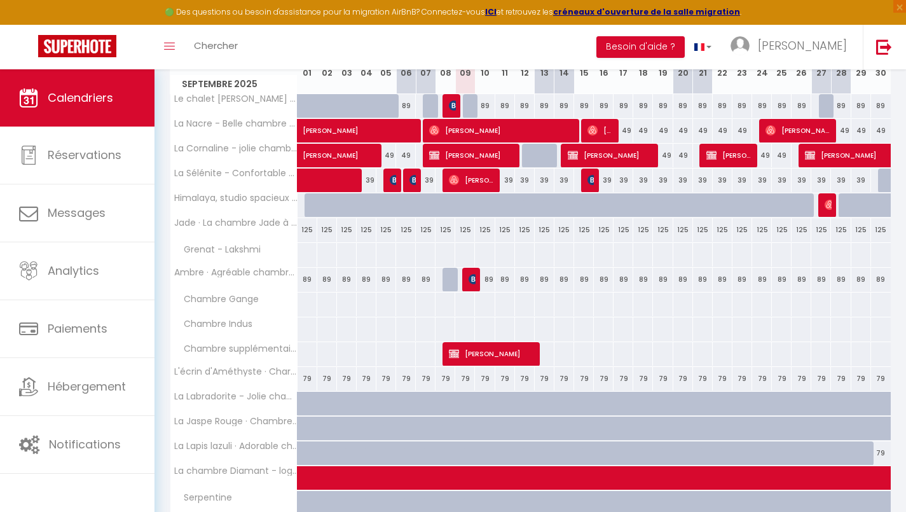
scroll to position [252, 0]
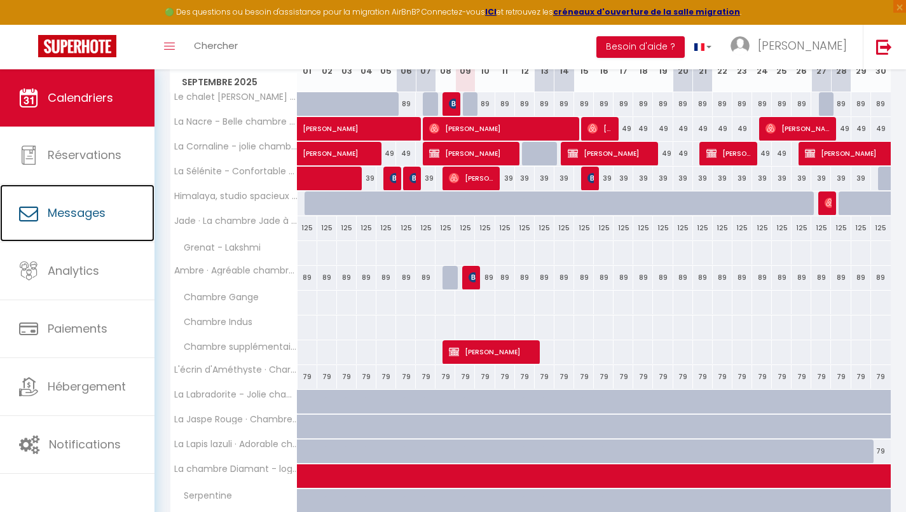
click at [89, 218] on span "Messages" at bounding box center [77, 213] width 58 height 16
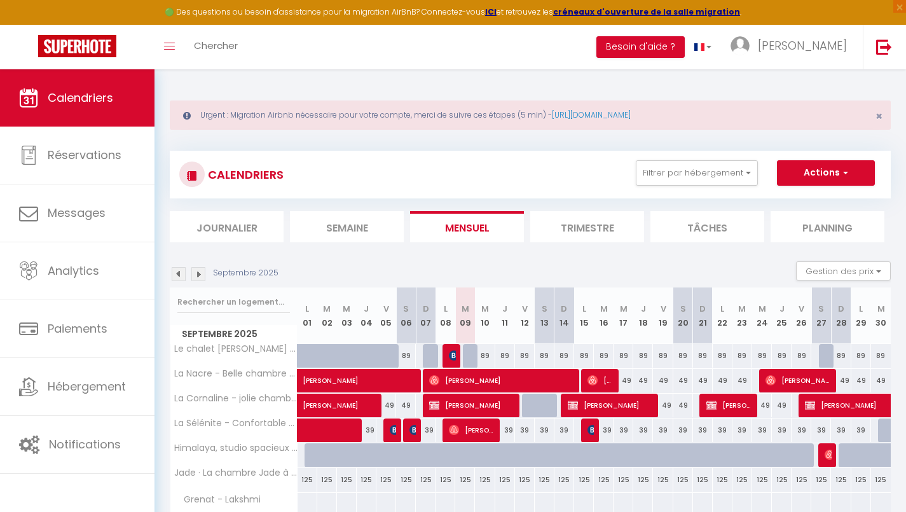
select select "message"
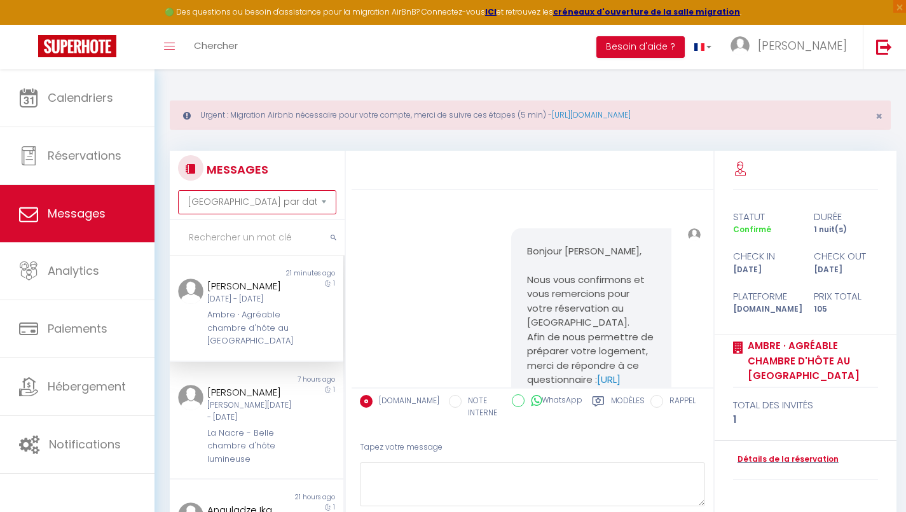
click at [279, 202] on select "Trier par date de réservation Trier par date de message" at bounding box center [257, 202] width 158 height 24
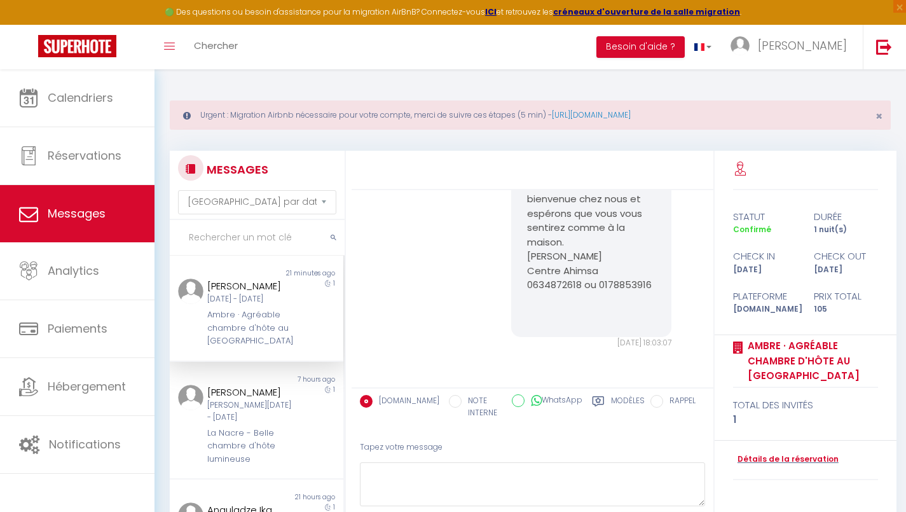
click at [358, 169] on div at bounding box center [533, 170] width 362 height 39
click at [272, 240] on input "text" at bounding box center [257, 238] width 175 height 36
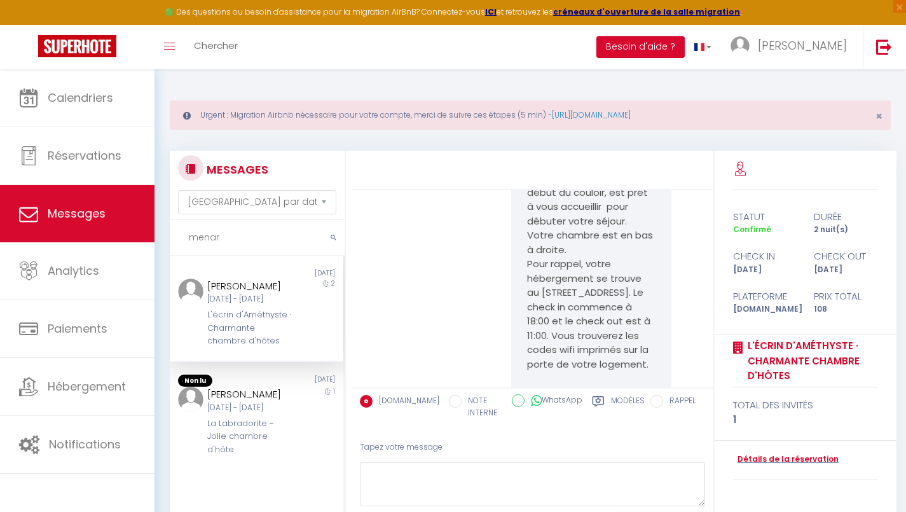
scroll to position [5787, 0]
type input "menar"
